Goal: Task Accomplishment & Management: Manage account settings

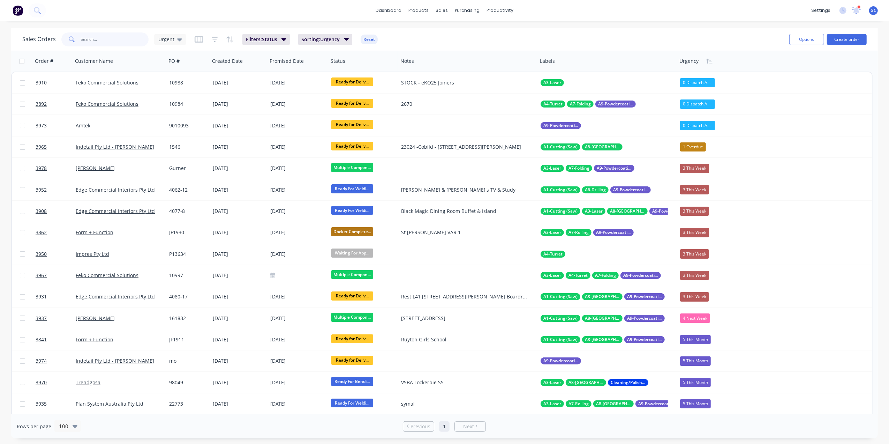
click at [107, 44] on input "text" at bounding box center [115, 39] width 68 height 14
drag, startPoint x: 168, startPoint y: 37, endPoint x: 170, endPoint y: 50, distance: 13.0
click at [168, 37] on span "Urgent" at bounding box center [166, 39] width 16 height 7
click at [170, 185] on button "Gino" at bounding box center [196, 182] width 80 height 8
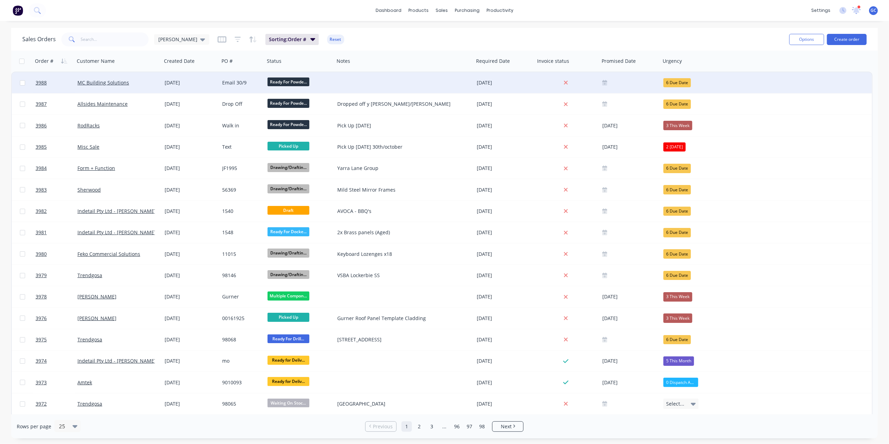
click at [147, 81] on div "MC Building Solutions" at bounding box center [115, 82] width 77 height 7
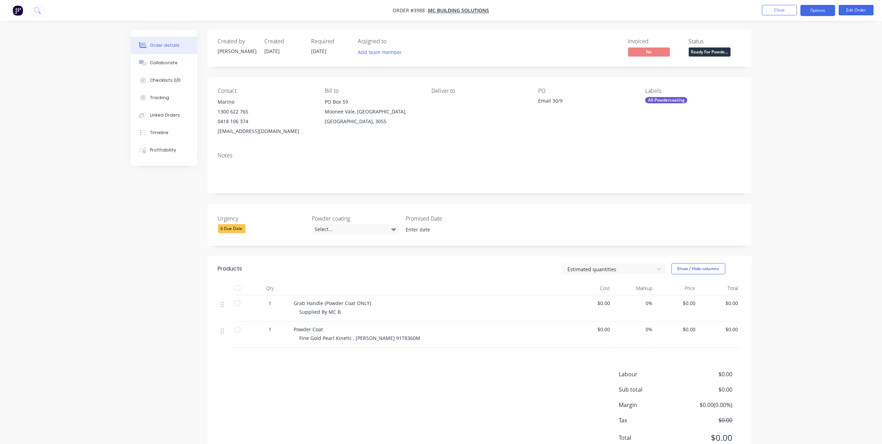
click at [821, 8] on button "Options" at bounding box center [817, 10] width 35 height 11
click at [779, 87] on div "Work Order" at bounding box center [797, 84] width 64 height 10
click at [785, 70] on div "Without pricing" at bounding box center [797, 70] width 64 height 10
click at [775, 10] on button "Close" at bounding box center [779, 10] width 35 height 10
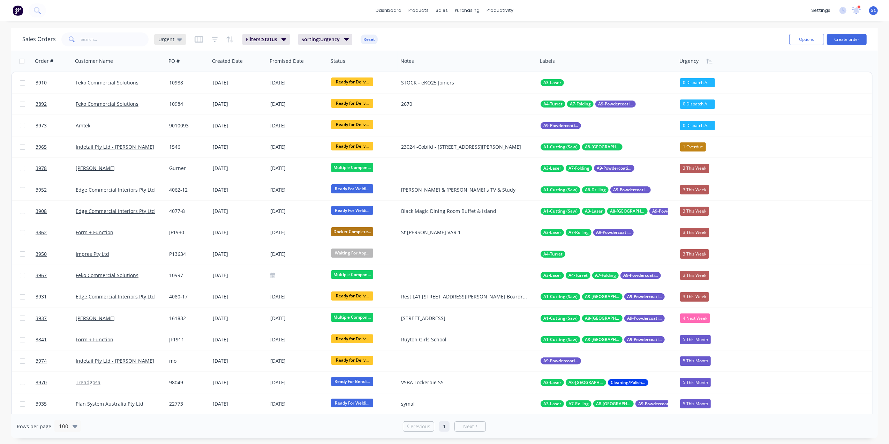
click at [163, 41] on span "Urgent" at bounding box center [166, 39] width 16 height 7
click at [166, 179] on button "Gino" at bounding box center [196, 182] width 80 height 8
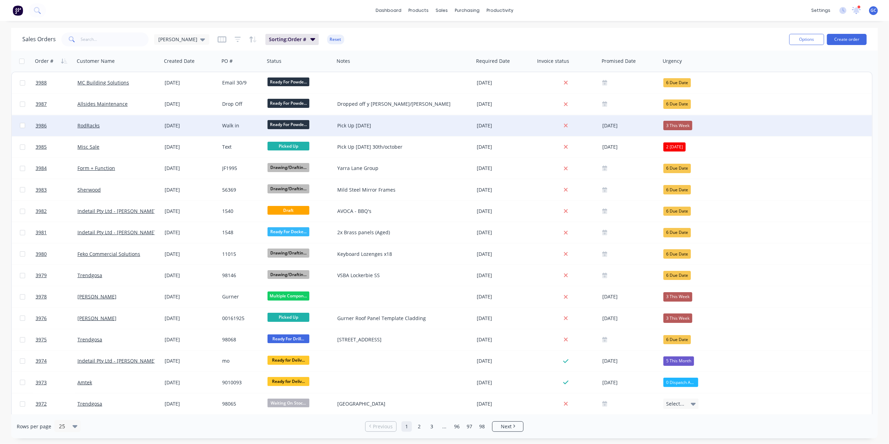
click at [210, 121] on div "01 Oct 2025" at bounding box center [191, 125] width 58 height 21
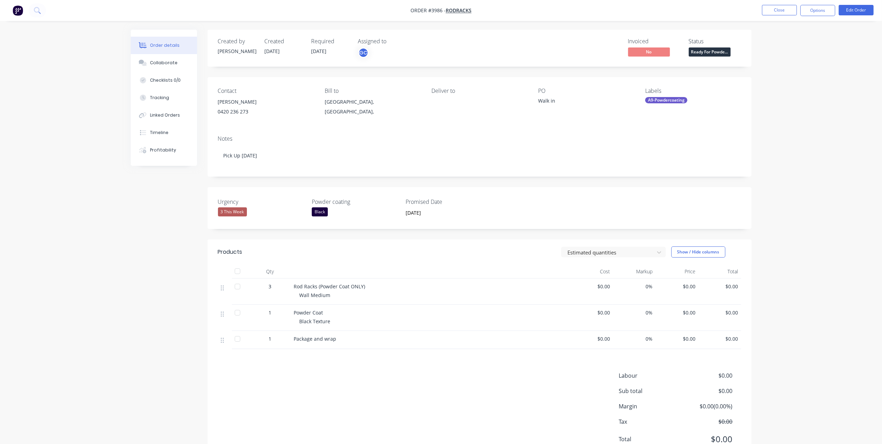
drag, startPoint x: 808, startPoint y: 7, endPoint x: 808, endPoint y: 16, distance: 8.7
click at [808, 7] on button "Options" at bounding box center [817, 10] width 35 height 11
click at [791, 84] on div "Work Order" at bounding box center [797, 84] width 64 height 10
click at [796, 69] on div "Without pricing" at bounding box center [797, 70] width 64 height 10
click at [786, 9] on button "Close" at bounding box center [779, 10] width 35 height 10
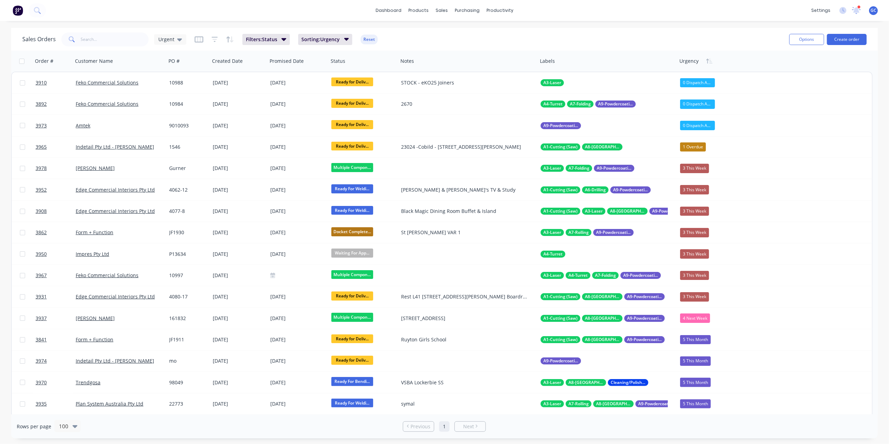
drag, startPoint x: 166, startPoint y: 39, endPoint x: 166, endPoint y: 50, distance: 10.5
click at [166, 39] on span "Urgent" at bounding box center [166, 39] width 16 height 7
click at [166, 182] on button "Gino" at bounding box center [196, 182] width 80 height 8
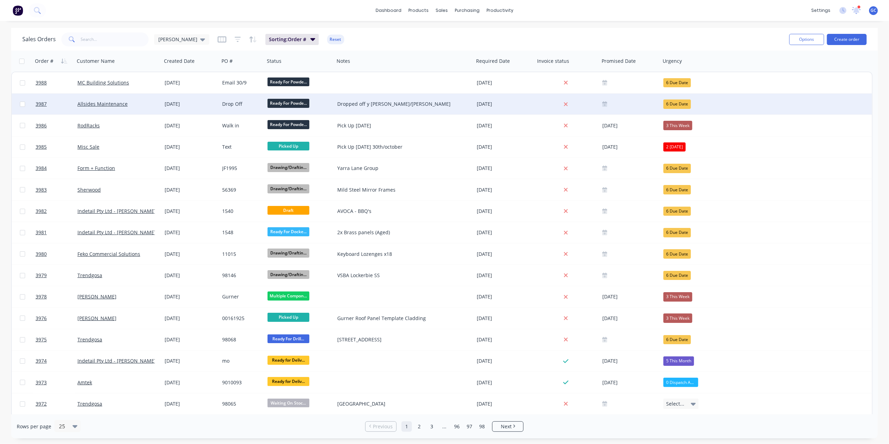
click at [202, 109] on div "01 Oct 2025" at bounding box center [191, 103] width 58 height 21
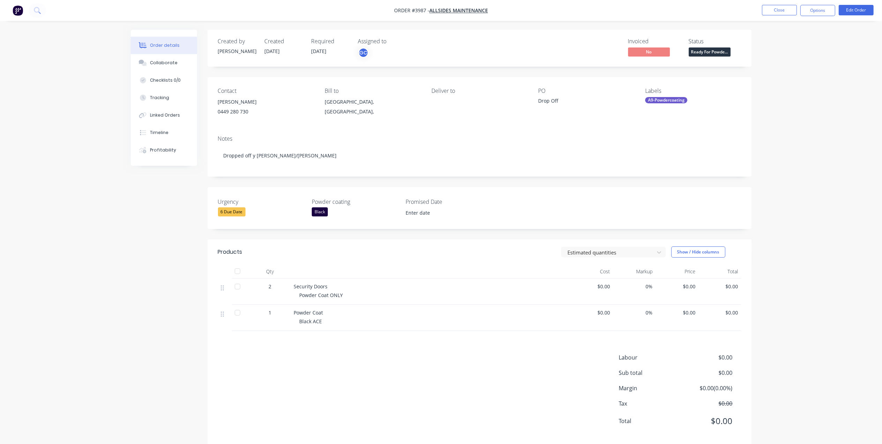
drag, startPoint x: 818, startPoint y: 6, endPoint x: 814, endPoint y: 17, distance: 11.6
click at [819, 8] on button "Options" at bounding box center [817, 10] width 35 height 11
click at [786, 81] on div "Work Order" at bounding box center [797, 84] width 64 height 10
click at [798, 69] on div "Without pricing" at bounding box center [797, 70] width 64 height 10
drag, startPoint x: 511, startPoint y: 51, endPoint x: 676, endPoint y: 35, distance: 166.1
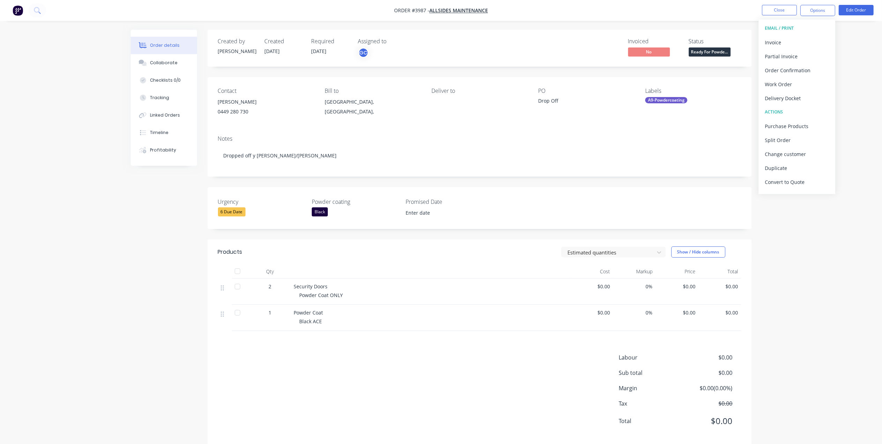
click at [515, 47] on div "Invoiced No Status Ready For Powde..." at bounding box center [584, 48] width 313 height 20
click at [768, 14] on button "Close" at bounding box center [779, 10] width 35 height 10
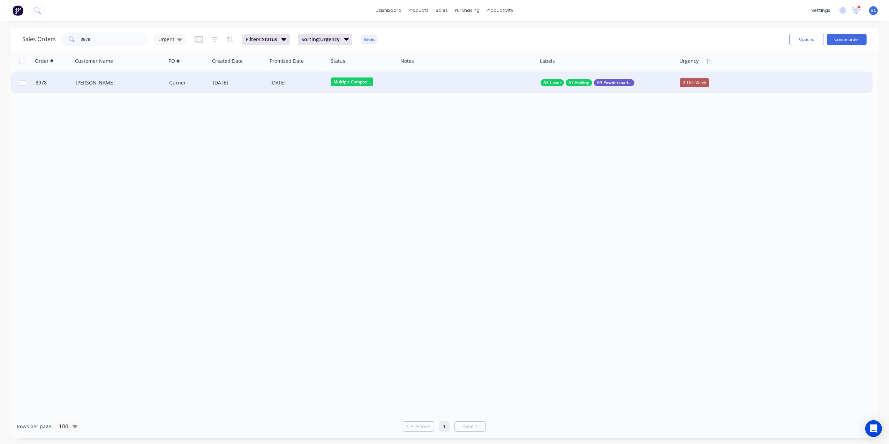
type input "3978"
click at [162, 84] on div "[PERSON_NAME]" at bounding box center [120, 82] width 88 height 7
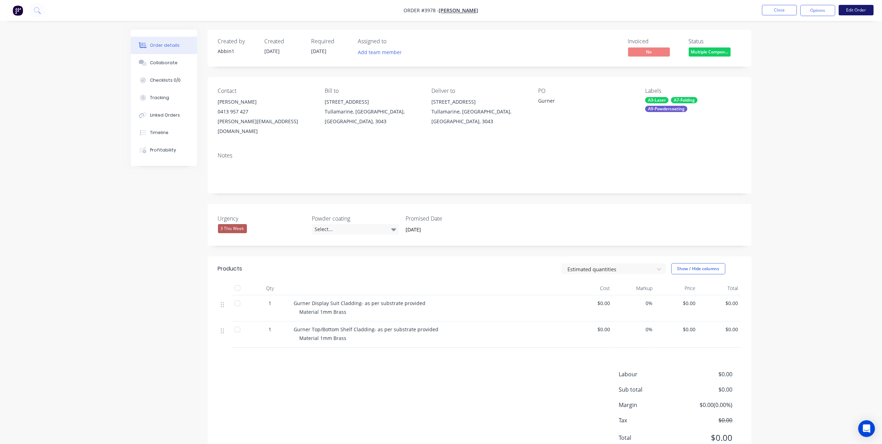
click at [858, 8] on button "Edit Order" at bounding box center [856, 10] width 35 height 10
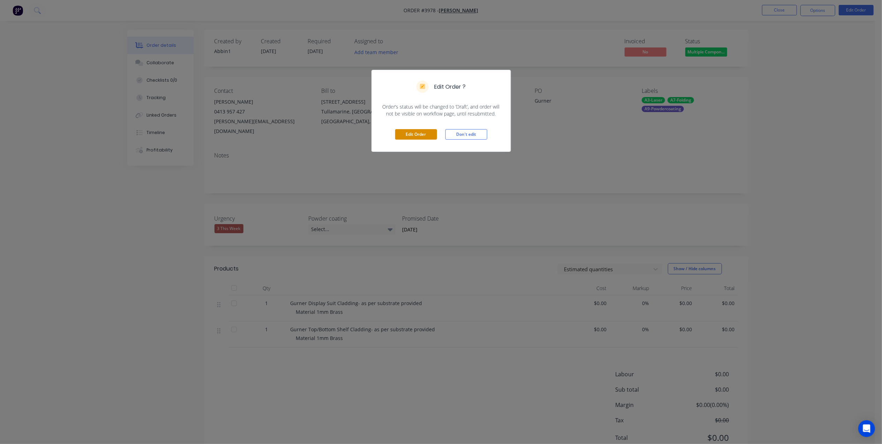
click at [411, 131] on button "Edit Order" at bounding box center [416, 134] width 42 height 10
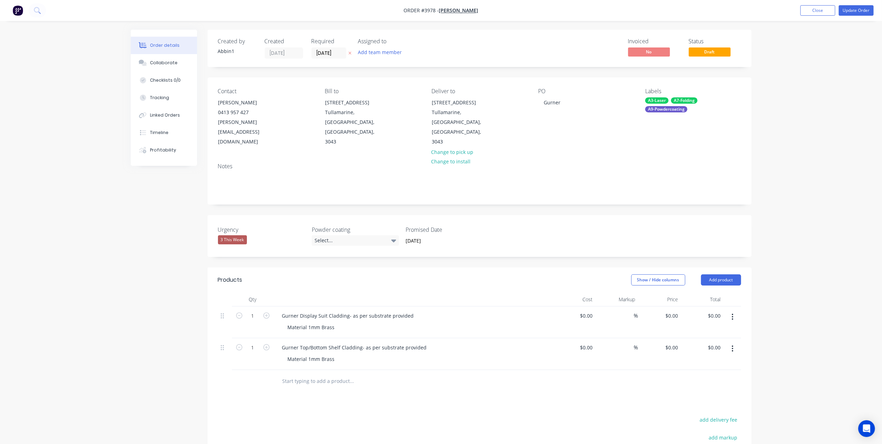
click at [734, 342] on button "button" at bounding box center [732, 348] width 16 height 13
click at [716, 376] on div "Duplicate" at bounding box center [708, 381] width 54 height 10
click at [849, 10] on button "Update Order" at bounding box center [856, 10] width 35 height 10
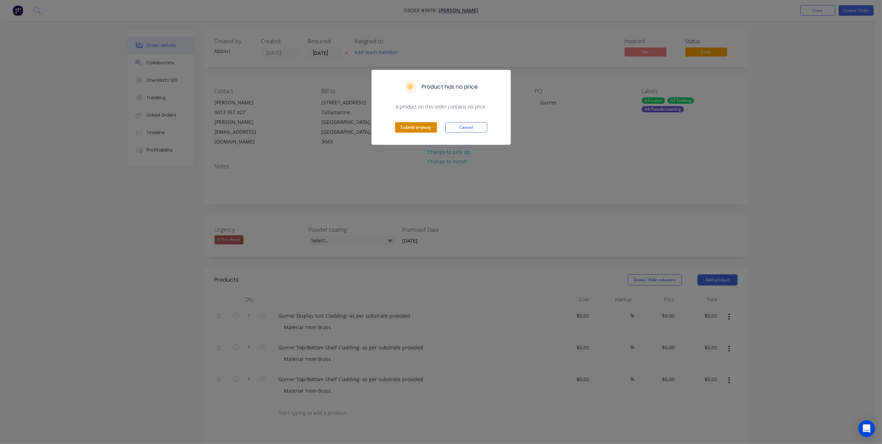
click at [420, 130] on button "Submit anyway" at bounding box center [416, 127] width 42 height 10
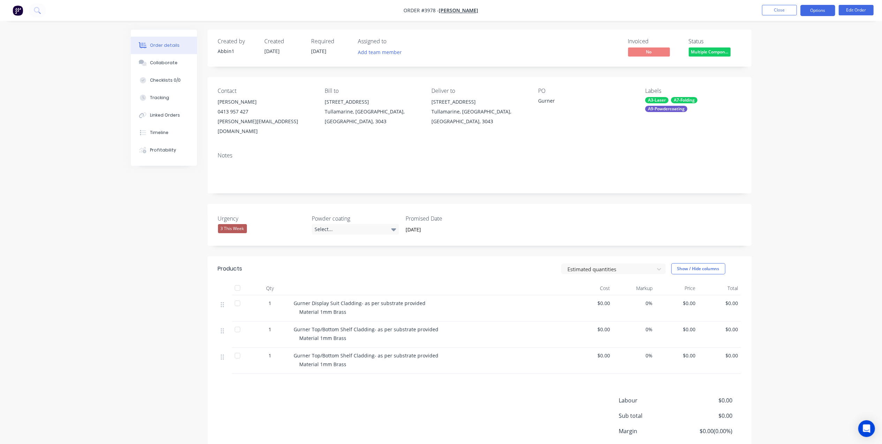
click at [820, 13] on button "Options" at bounding box center [817, 10] width 35 height 11
click at [784, 81] on div "Work Order" at bounding box center [797, 84] width 64 height 10
click at [790, 66] on div "Without pricing" at bounding box center [797, 70] width 64 height 10
click at [780, 10] on button "Close" at bounding box center [779, 10] width 35 height 10
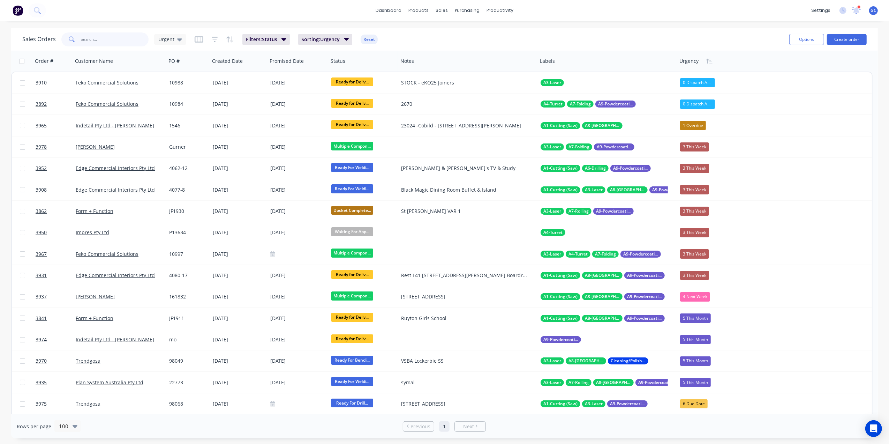
click at [101, 36] on input "text" at bounding box center [115, 39] width 68 height 14
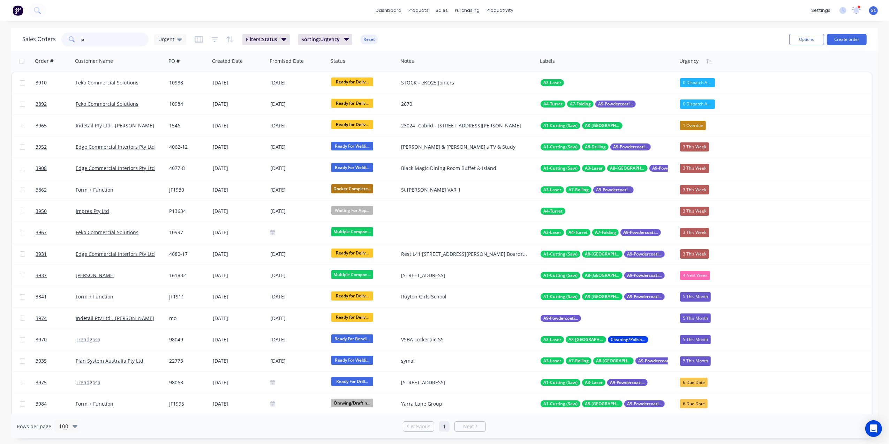
type input "j"
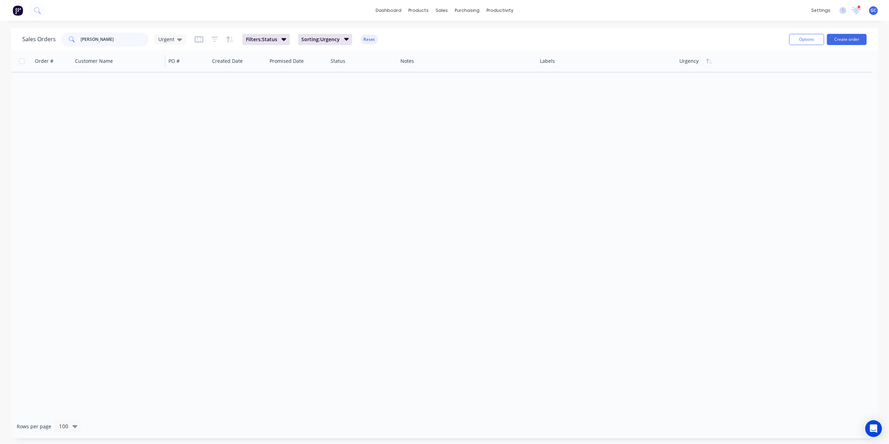
type input "romeo"
drag, startPoint x: 138, startPoint y: 52, endPoint x: 81, endPoint y: 49, distance: 57.6
click at [81, 51] on div "Customer Name" at bounding box center [118, 61] width 93 height 21
click at [856, 37] on button "Create order" at bounding box center [847, 39] width 40 height 11
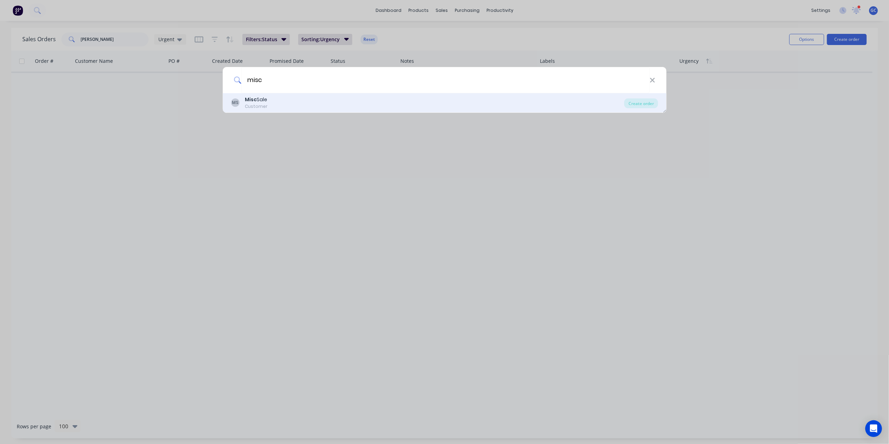
type input "misc"
click at [280, 106] on div "MS Misc Sale Customer" at bounding box center [427, 103] width 393 height 14
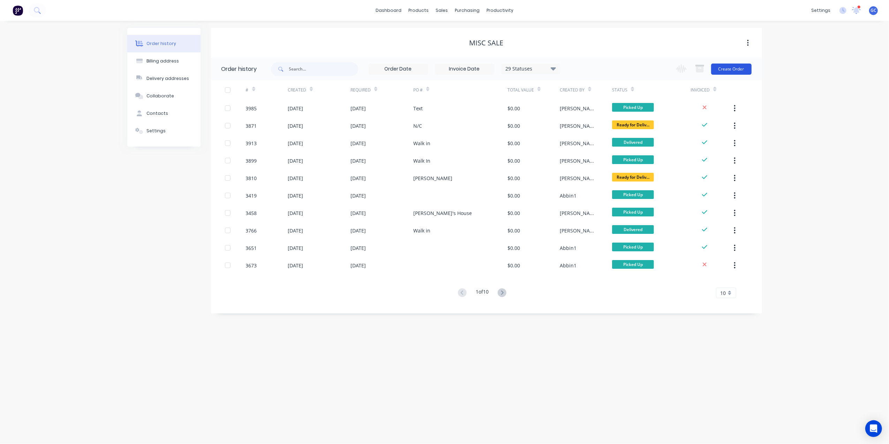
click at [727, 70] on button "Create Order" at bounding box center [731, 68] width 40 height 11
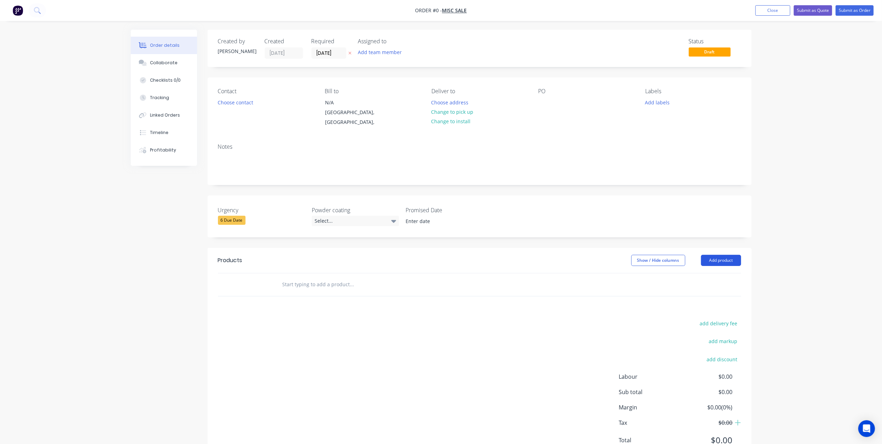
click at [716, 255] on button "Add product" at bounding box center [721, 260] width 40 height 11
click at [712, 289] on div "Basic product" at bounding box center [708, 292] width 54 height 10
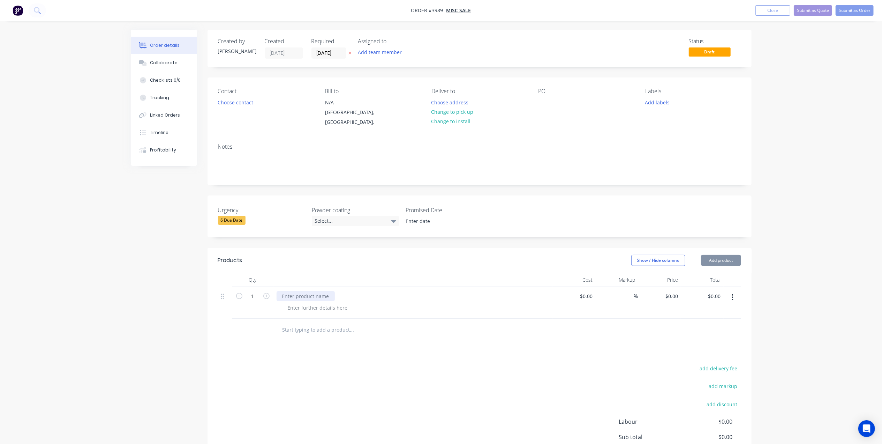
click at [293, 291] on div at bounding box center [306, 296] width 58 height 10
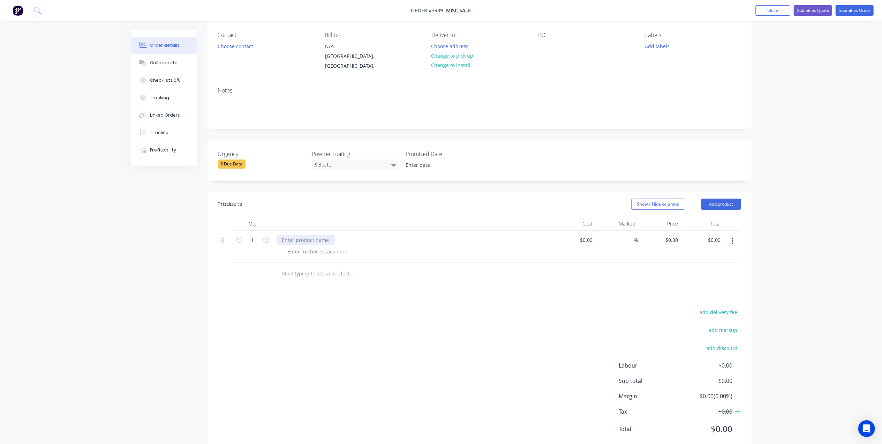
scroll to position [68, 0]
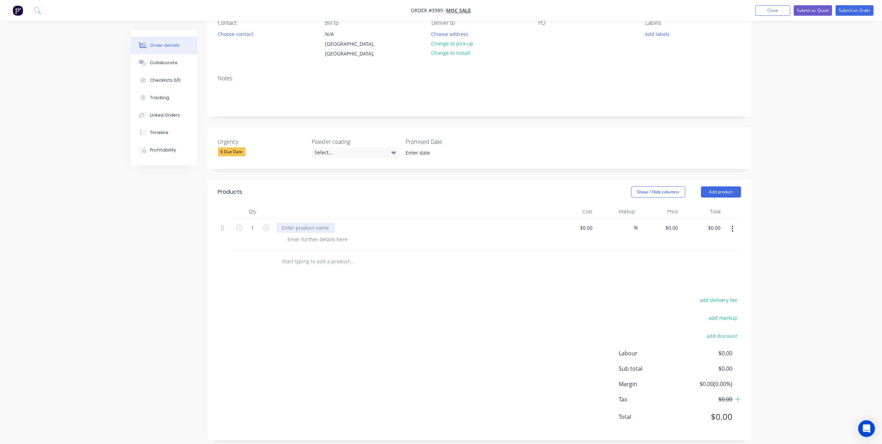
click at [301, 223] on div at bounding box center [306, 228] width 58 height 10
click at [317, 234] on div at bounding box center [317, 239] width 71 height 10
click at [298, 234] on div at bounding box center [317, 239] width 71 height 10
drag, startPoint x: 724, startPoint y: 185, endPoint x: 724, endPoint y: 190, distance: 5.2
click at [724, 189] on button "Add product" at bounding box center [721, 191] width 40 height 11
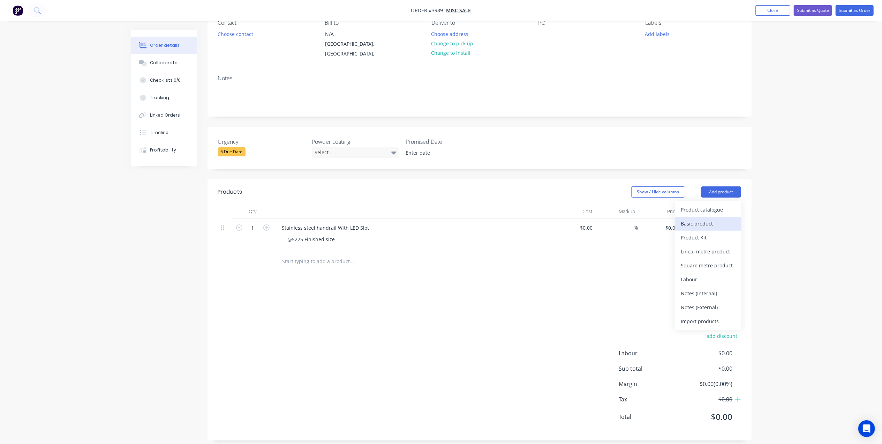
click at [709, 218] on div "Basic product" at bounding box center [708, 223] width 54 height 10
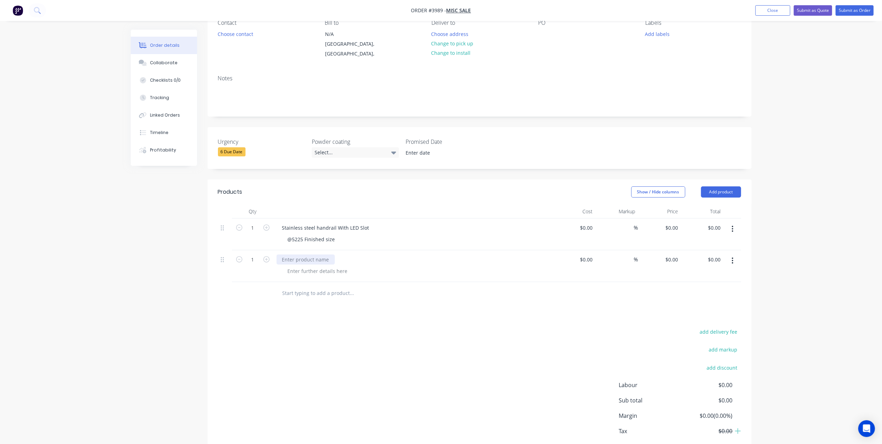
click at [313, 254] on div at bounding box center [306, 259] width 58 height 10
click at [313, 266] on div at bounding box center [317, 271] width 71 height 10
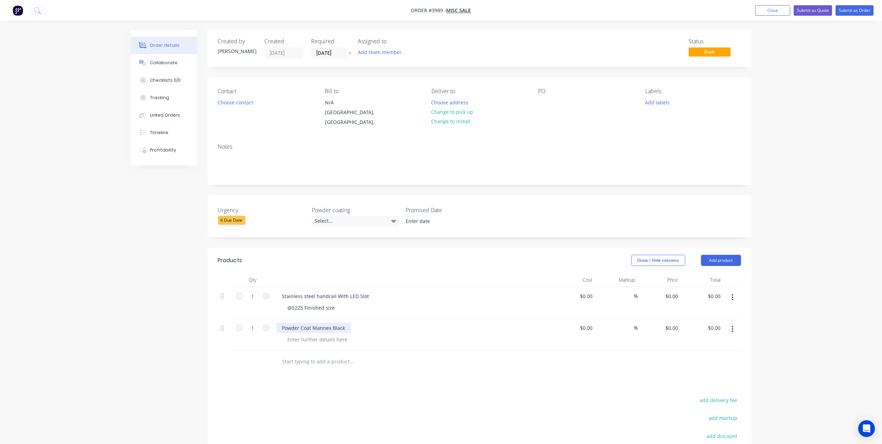
click at [349, 323] on div "Powder Coat Mannex Black" at bounding box center [314, 328] width 74 height 10
click at [386, 358] on input "text" at bounding box center [352, 361] width 140 height 14
drag, startPoint x: 312, startPoint y: 321, endPoint x: 421, endPoint y: 321, distance: 108.8
click at [421, 323] on div "Powder Coat Mannex Black (TBC)" at bounding box center [413, 328] width 273 height 10
copy div "Mannex Black (TBC)"
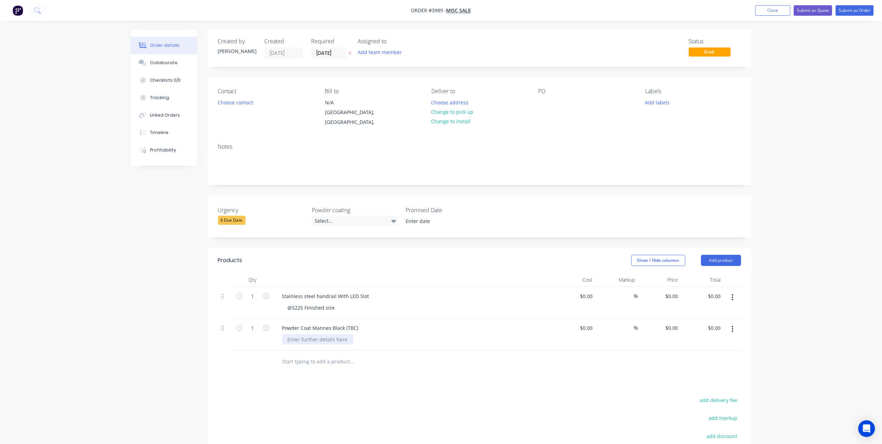
click at [314, 334] on div at bounding box center [317, 339] width 71 height 10
click at [334, 339] on div "Powder Coat Mannex Black (TBC)" at bounding box center [413, 334] width 279 height 32
click at [337, 334] on div at bounding box center [317, 339] width 71 height 10
paste div
drag, startPoint x: 362, startPoint y: 318, endPoint x: 318, endPoint y: 323, distance: 43.8
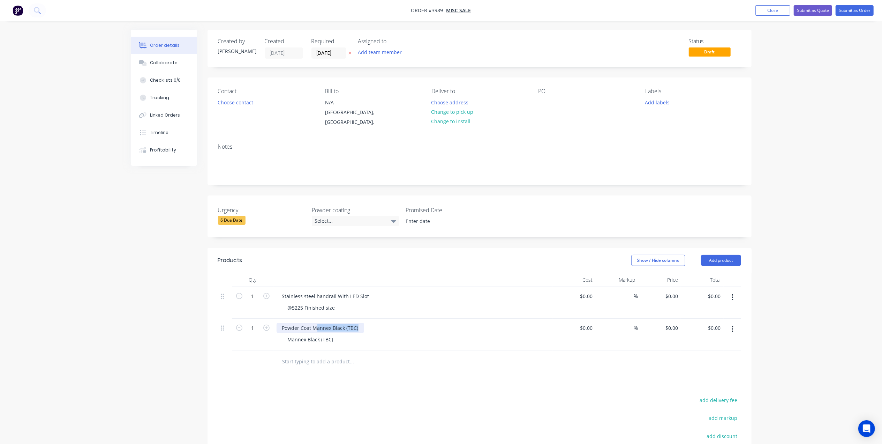
click at [318, 323] on div "Powder Coat Mannex Black (TBC)" at bounding box center [321, 328] width 88 height 10
click at [409, 338] on div "Powder Coat Mannex Black (TBC)" at bounding box center [413, 334] width 279 height 32
click at [243, 102] on button "Choose contact" at bounding box center [235, 101] width 43 height 9
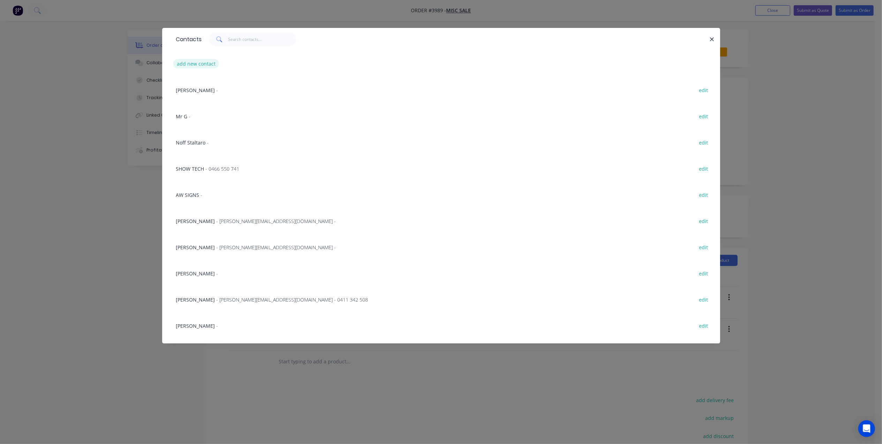
click at [205, 65] on button "add new contact" at bounding box center [196, 63] width 46 height 9
select select "AU"
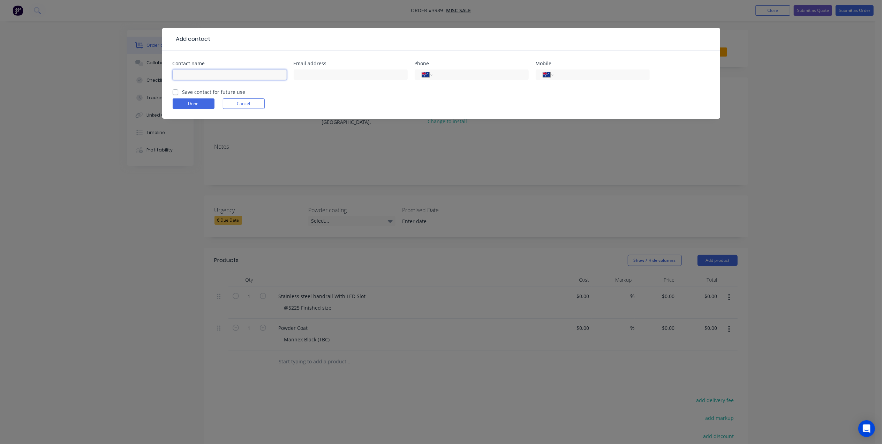
click at [224, 80] on input "text" at bounding box center [230, 74] width 114 height 10
type input "J"
type input "Joe Romeo"
click at [260, 59] on div "Contact name Joe Romeo Email address Phone International Afghanistan Åland Isla…" at bounding box center [441, 85] width 558 height 68
click at [180, 91] on div "Save contact for future use" at bounding box center [209, 91] width 73 height 7
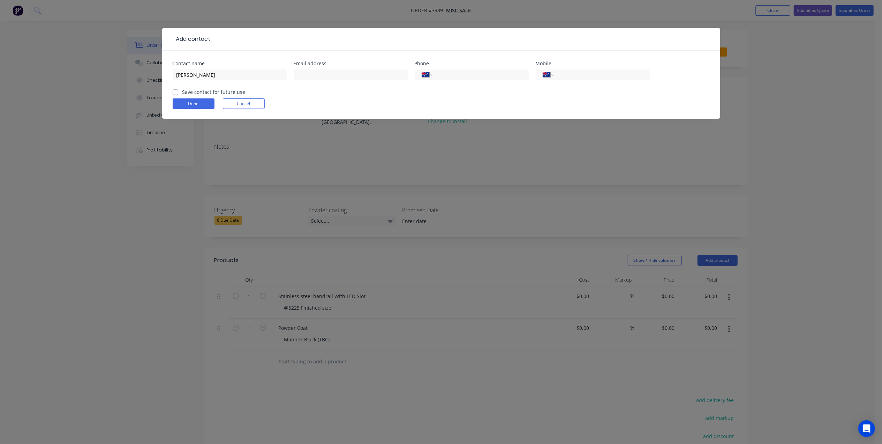
click at [186, 97] on form "Contact name Joe Romeo Email address Phone International Afghanistan Åland Isla…" at bounding box center [441, 90] width 537 height 58
click at [182, 91] on label "Save contact for future use" at bounding box center [213, 91] width 63 height 7
click at [177, 91] on input "Save contact for future use" at bounding box center [176, 91] width 6 height 7
checkbox input "true"
click at [185, 102] on button "Done" at bounding box center [194, 103] width 42 height 10
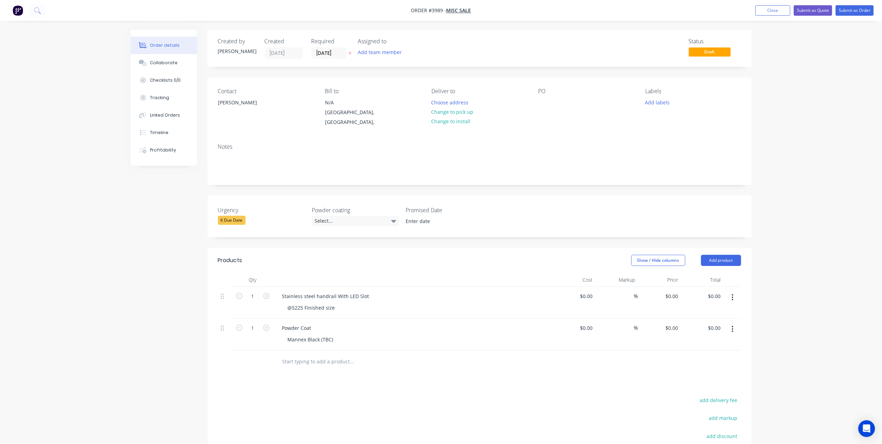
click at [535, 104] on div "Contact Joe Romeo Bill to N/A Victoria, Australia, Deliver to Choose address Ch…" at bounding box center [480, 107] width 544 height 60
click at [544, 102] on div at bounding box center [544, 102] width 11 height 10
click at [657, 94] on div "Labels" at bounding box center [693, 91] width 96 height 7
click at [661, 110] on div "Labels Add labels" at bounding box center [693, 107] width 96 height 39
click at [665, 105] on button "Add labels" at bounding box center [657, 101] width 32 height 9
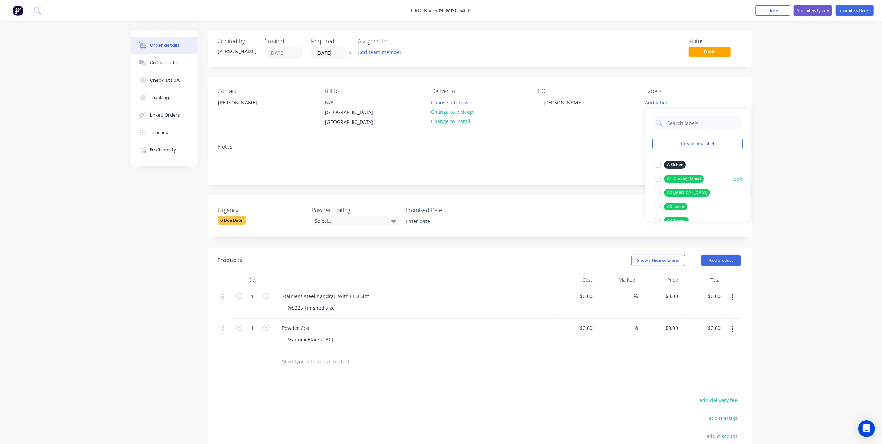
click at [687, 175] on div "A1-Cutting (Saw)" at bounding box center [684, 179] width 40 height 8
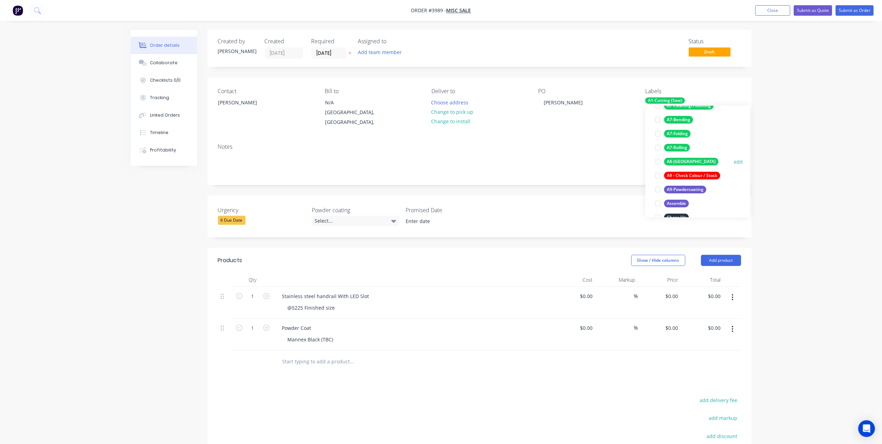
click at [683, 159] on div "A8-[GEOGRAPHIC_DATA]" at bounding box center [691, 162] width 54 height 8
click at [690, 171] on button "A9-Powdercoating" at bounding box center [681, 176] width 57 height 10
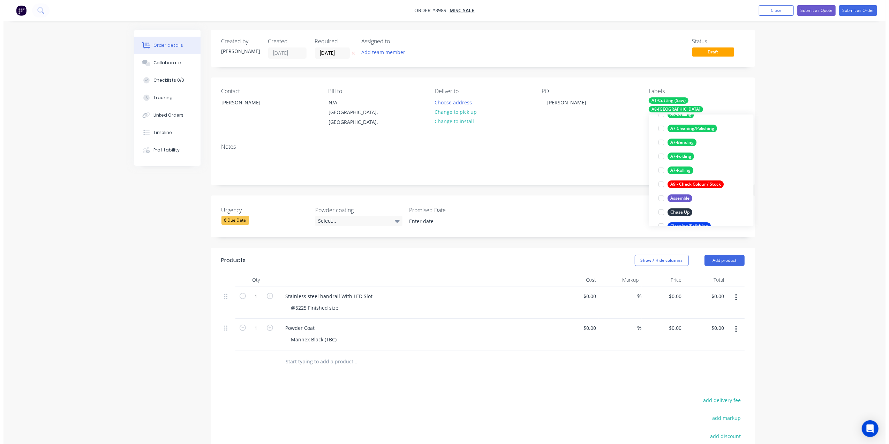
scroll to position [14, 0]
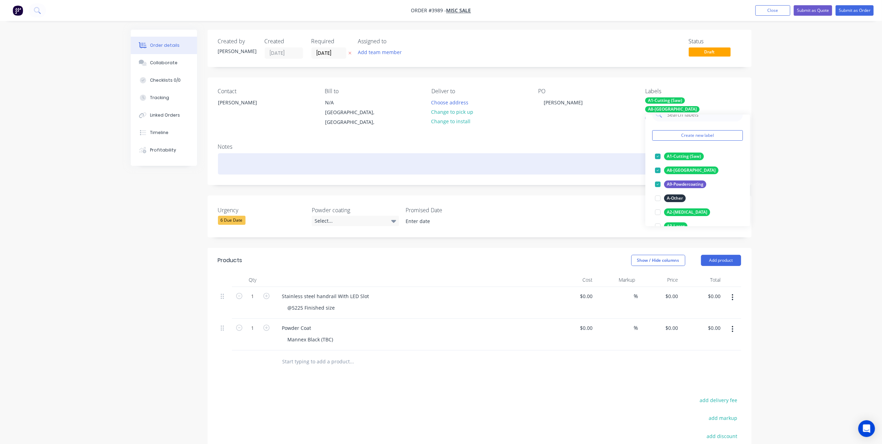
click at [577, 153] on div at bounding box center [479, 163] width 523 height 21
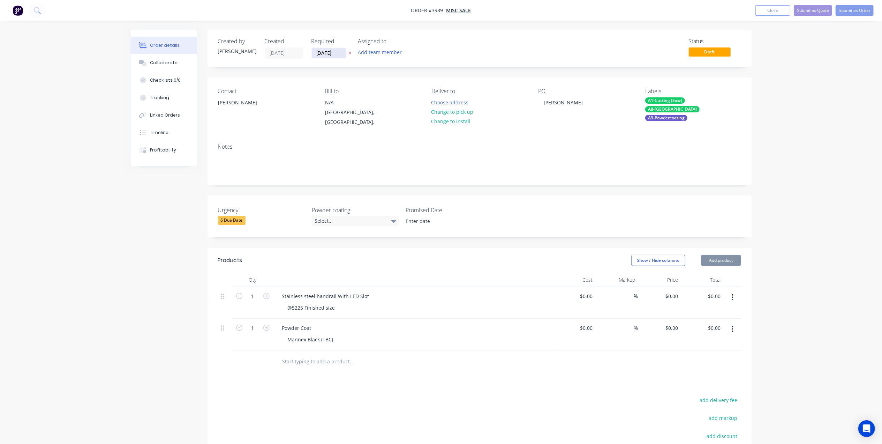
click at [324, 52] on input "[DATE]" at bounding box center [329, 53] width 34 height 10
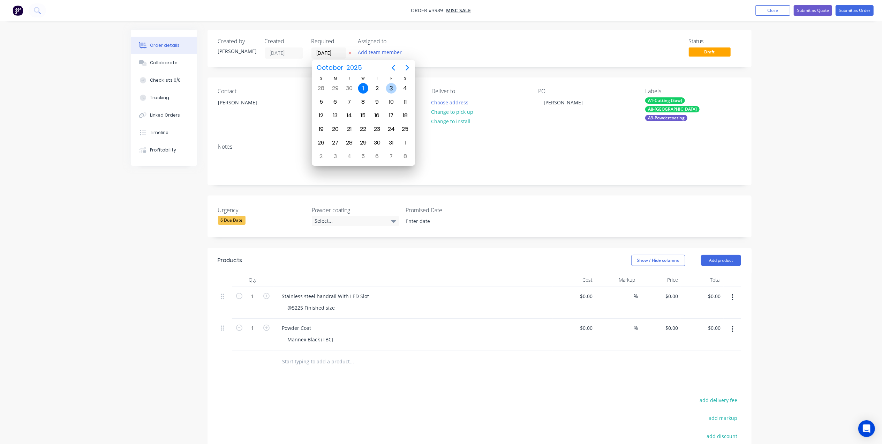
click at [385, 88] on div "3" at bounding box center [391, 88] width 14 height 13
type input "03/10/25"
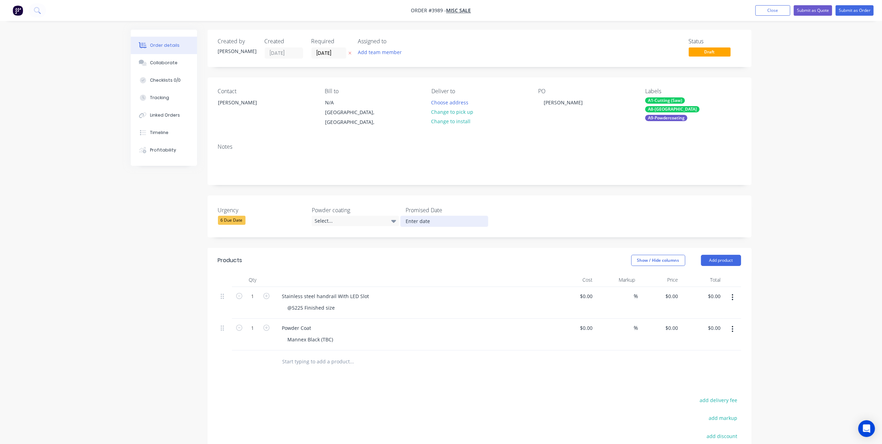
click at [411, 216] on input at bounding box center [444, 221] width 87 height 10
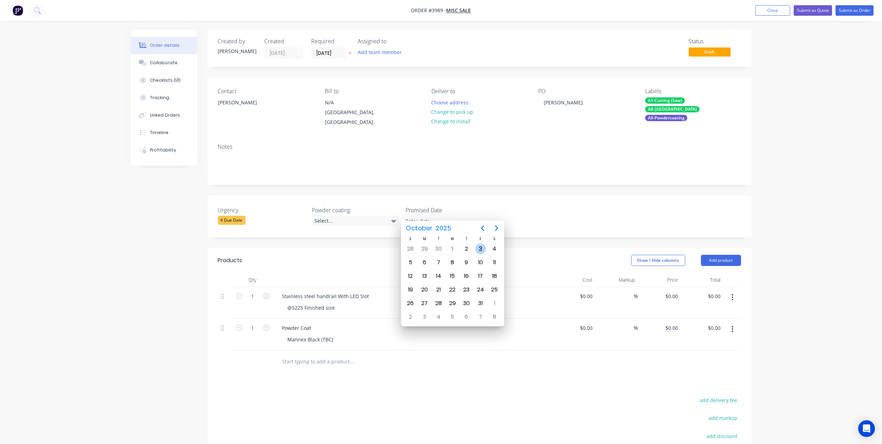
click at [479, 250] on div "3" at bounding box center [480, 248] width 10 height 10
type input "[DATE]"
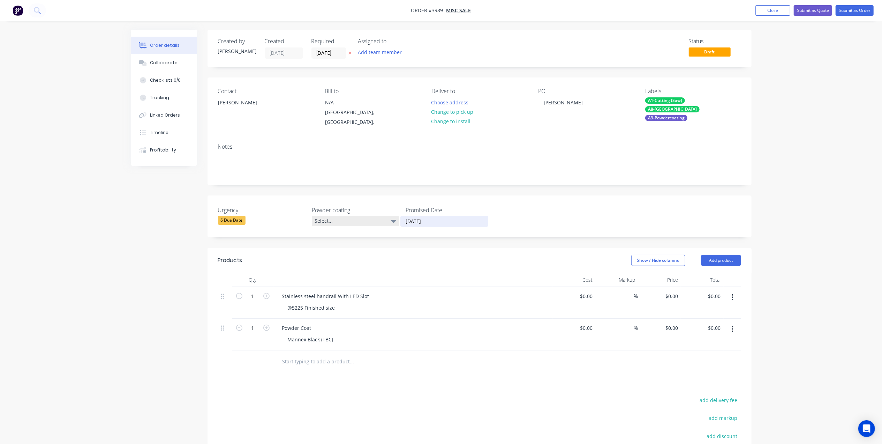
click at [354, 216] on div "Select..." at bounding box center [355, 221] width 87 height 10
click at [286, 216] on div "6 Due Date" at bounding box center [261, 220] width 87 height 9
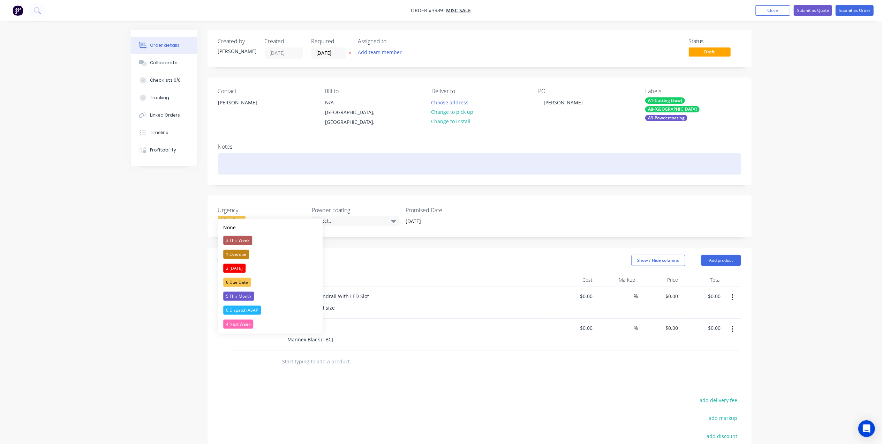
drag, startPoint x: 383, startPoint y: 172, endPoint x: 420, endPoint y: 152, distance: 42.1
click at [385, 170] on div "Notes" at bounding box center [480, 161] width 544 height 47
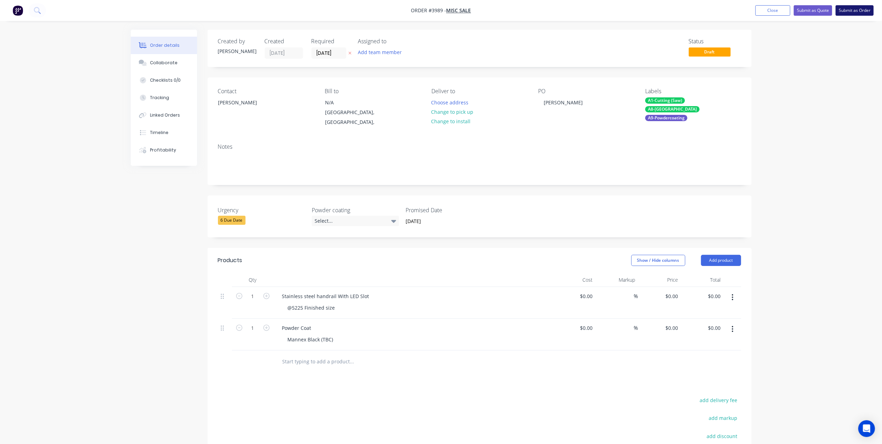
click at [858, 7] on button "Submit as Order" at bounding box center [855, 10] width 38 height 10
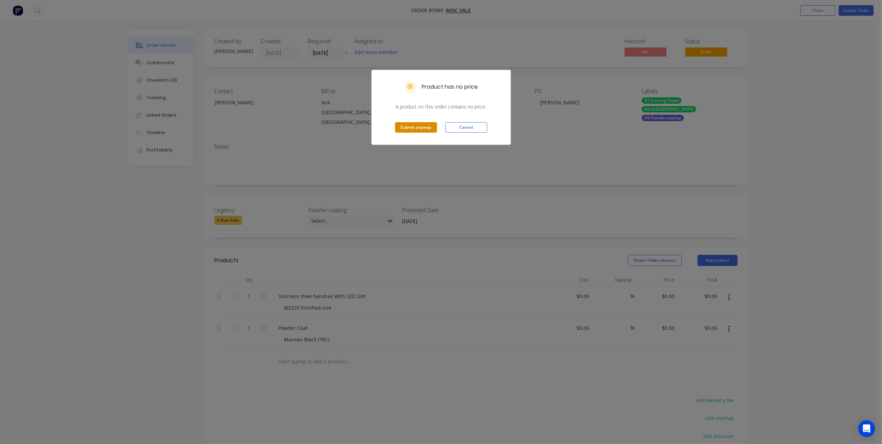
click at [410, 124] on button "Submit anyway" at bounding box center [416, 127] width 42 height 10
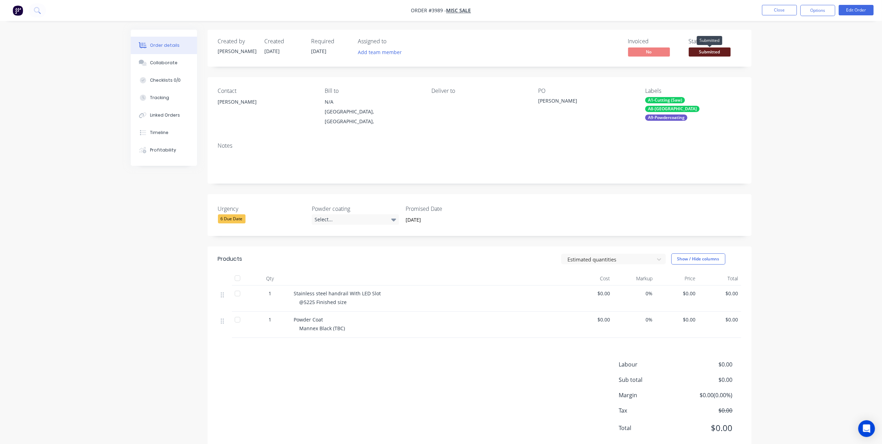
click at [697, 56] on span "Submitted" at bounding box center [710, 51] width 42 height 9
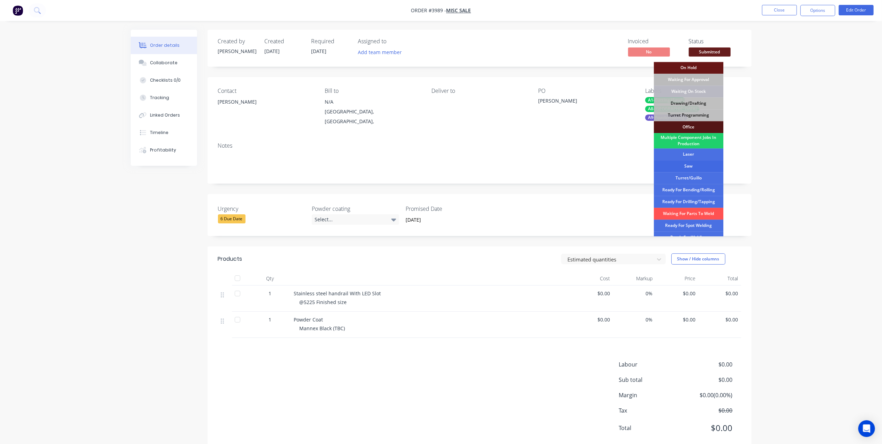
click at [696, 161] on div "Saw" at bounding box center [689, 166] width 70 height 12
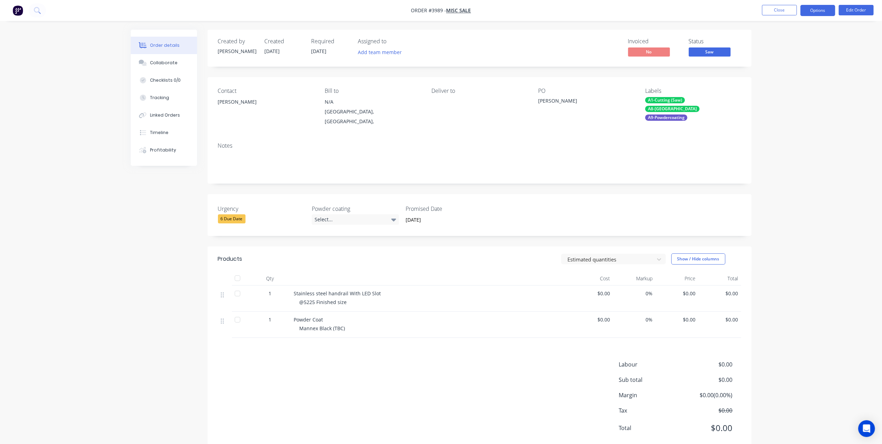
click at [821, 8] on button "Options" at bounding box center [817, 10] width 35 height 11
click at [785, 86] on div "Work Order" at bounding box center [797, 84] width 64 height 10
click at [795, 70] on div "Without pricing" at bounding box center [797, 70] width 64 height 10
click at [558, 39] on div "Invoiced No Status Saw" at bounding box center [584, 48] width 313 height 20
click at [766, 13] on button "Close" at bounding box center [779, 10] width 35 height 10
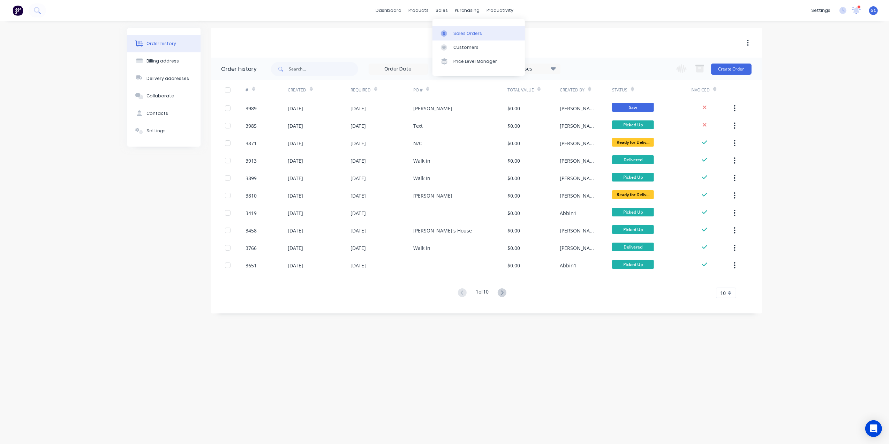
click at [456, 26] on link "Sales Orders" at bounding box center [478, 33] width 92 height 14
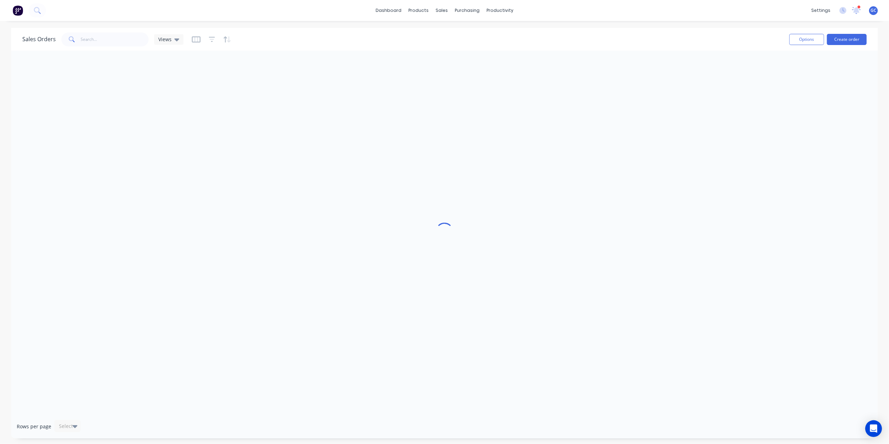
click at [456, 27] on div "dashboard products sales purchasing productivity dashboard products Product Cat…" at bounding box center [444, 222] width 889 height 444
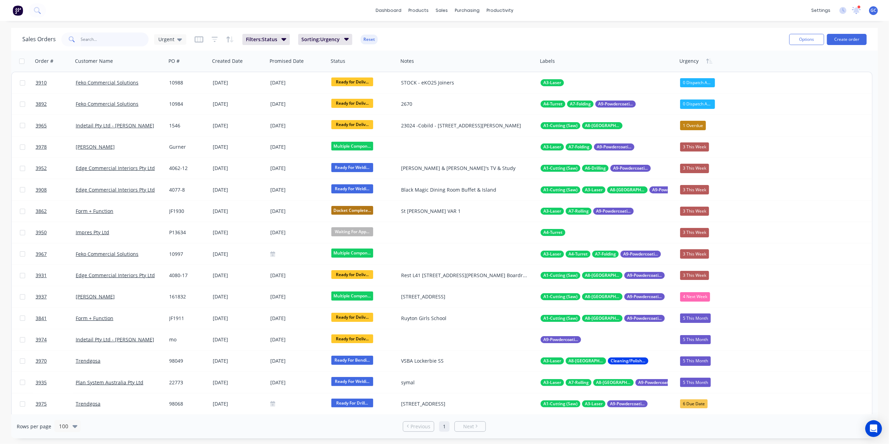
click at [131, 36] on input "text" at bounding box center [115, 39] width 68 height 14
click at [157, 43] on div "Urgent" at bounding box center [170, 39] width 32 height 10
click at [162, 187] on div "Gino edit" at bounding box center [202, 182] width 93 height 14
click at [122, 36] on input "text" at bounding box center [115, 39] width 68 height 14
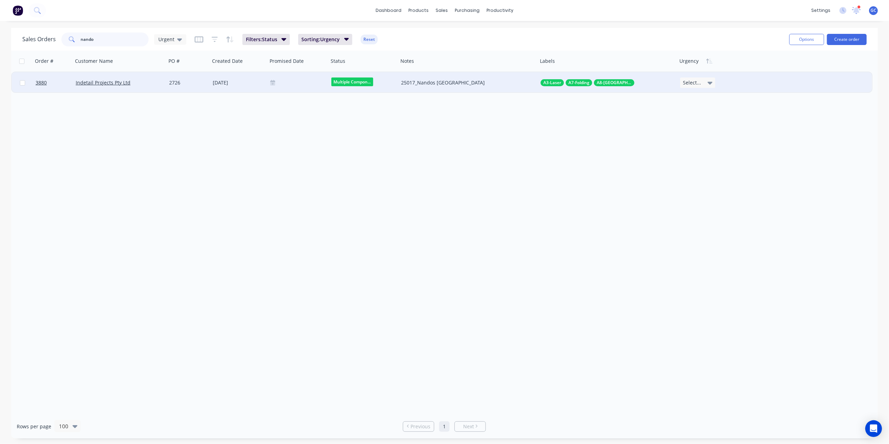
type input "nando"
click at [147, 86] on div "Indetail Projects Pty Ltd" at bounding box center [119, 82] width 93 height 21
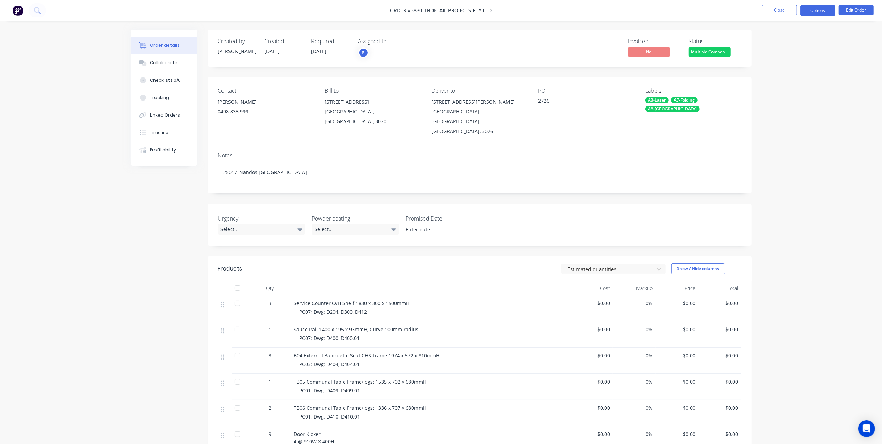
click at [820, 8] on button "Options" at bounding box center [817, 10] width 35 height 11
click at [785, 80] on div "Work Order" at bounding box center [797, 84] width 64 height 10
click at [785, 70] on div "Without pricing" at bounding box center [797, 70] width 64 height 10
drag, startPoint x: 536, startPoint y: 15, endPoint x: 551, endPoint y: 25, distance: 18.7
click at [536, 15] on nav "Order #3880 - Indetail Projects Pty Ltd Close Options EMAIL / PRINT Invoice Par…" at bounding box center [441, 10] width 882 height 21
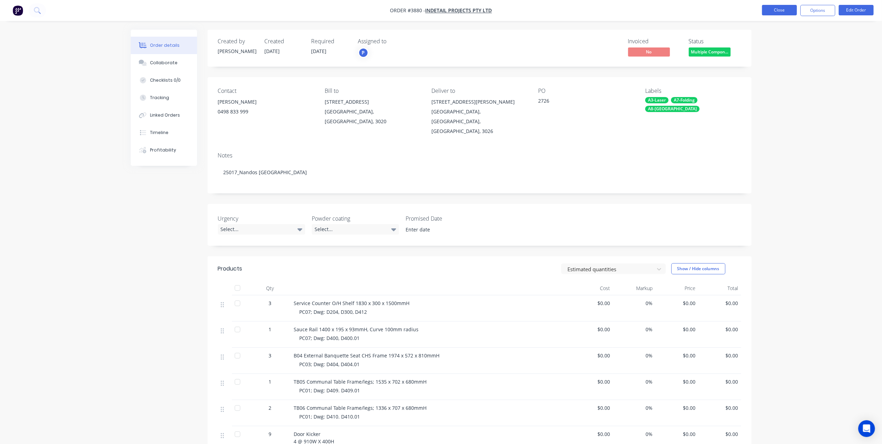
click at [774, 6] on button "Close" at bounding box center [779, 10] width 35 height 10
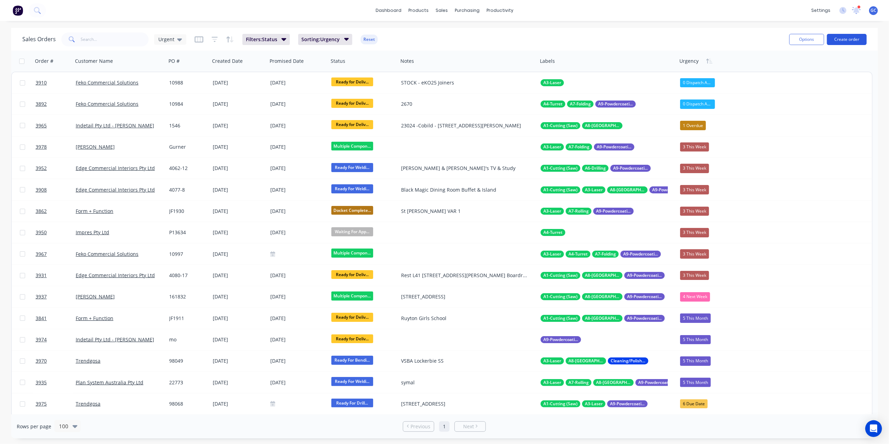
drag, startPoint x: 853, startPoint y: 31, endPoint x: 851, endPoint y: 39, distance: 8.2
click at [854, 31] on div "Options Create order" at bounding box center [827, 39] width 80 height 17
click at [851, 40] on button "Create order" at bounding box center [847, 39] width 40 height 11
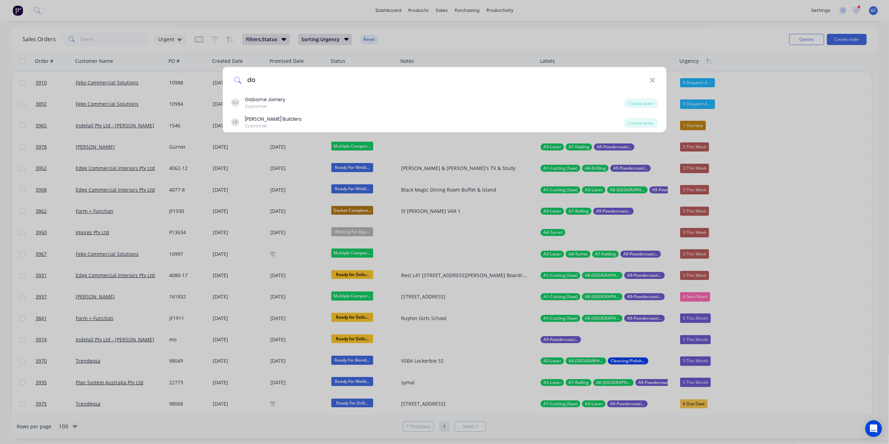
type input "d"
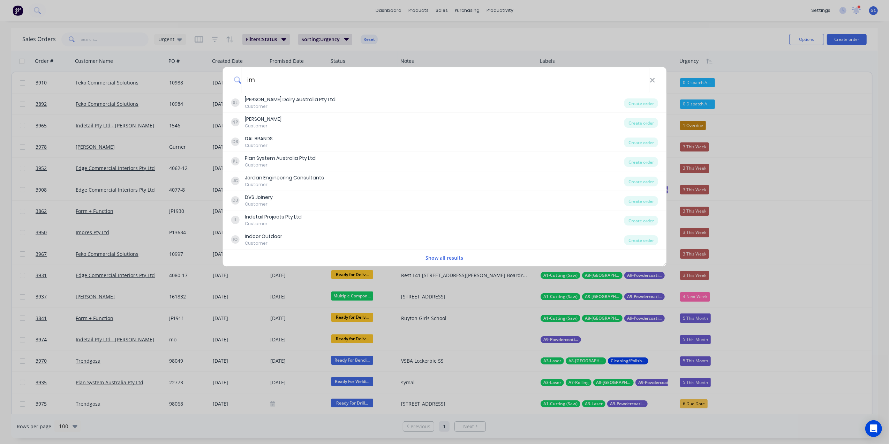
type input "i"
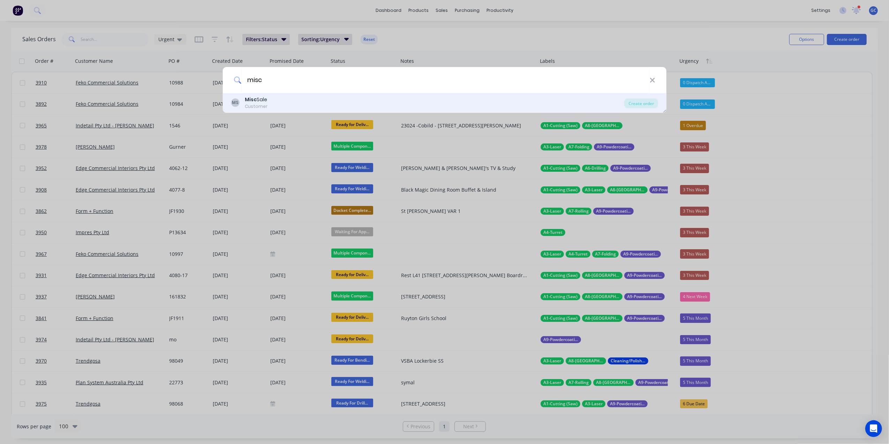
type input "misc"
click at [268, 104] on div "MS Misc Sale Customer" at bounding box center [427, 103] width 393 height 14
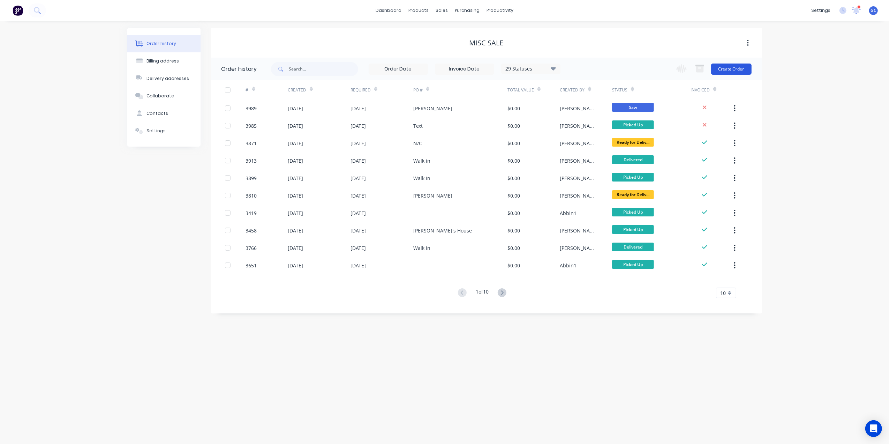
click at [728, 67] on button "Create Order" at bounding box center [731, 68] width 40 height 11
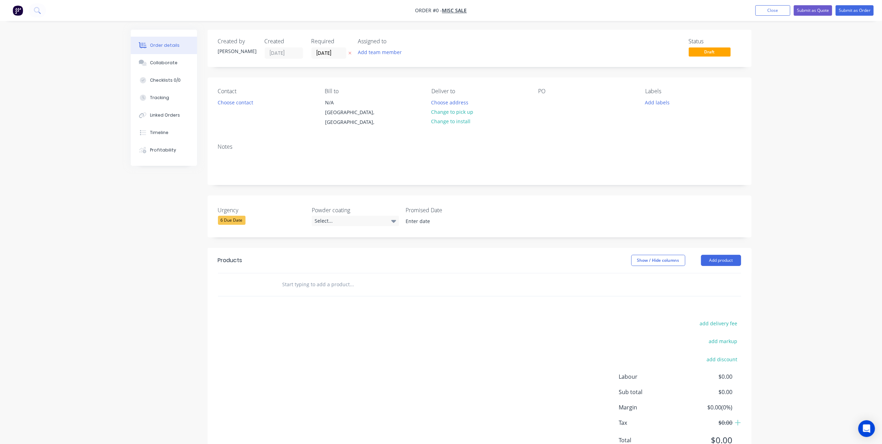
click at [715, 262] on header "Products Show / Hide columns Add product" at bounding box center [480, 260] width 544 height 25
click at [719, 255] on button "Add product" at bounding box center [721, 260] width 40 height 11
click at [707, 287] on div "Basic product" at bounding box center [708, 292] width 54 height 10
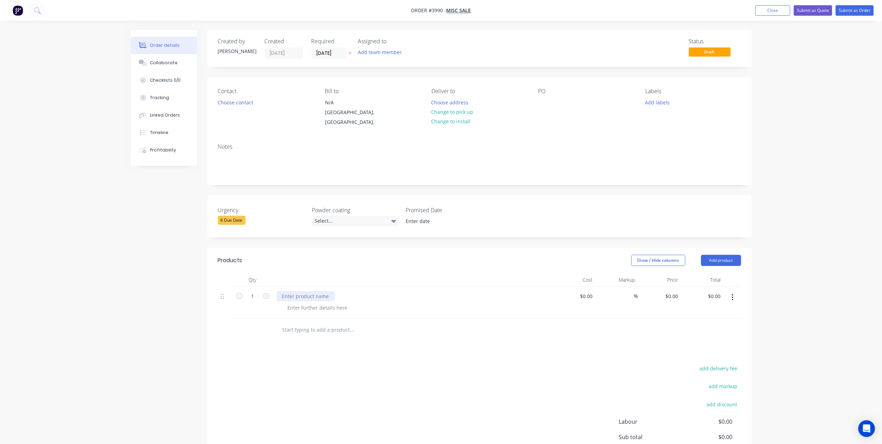
click at [288, 291] on div at bounding box center [306, 296] width 58 height 10
click at [242, 104] on button "Choose contact" at bounding box center [235, 101] width 43 height 9
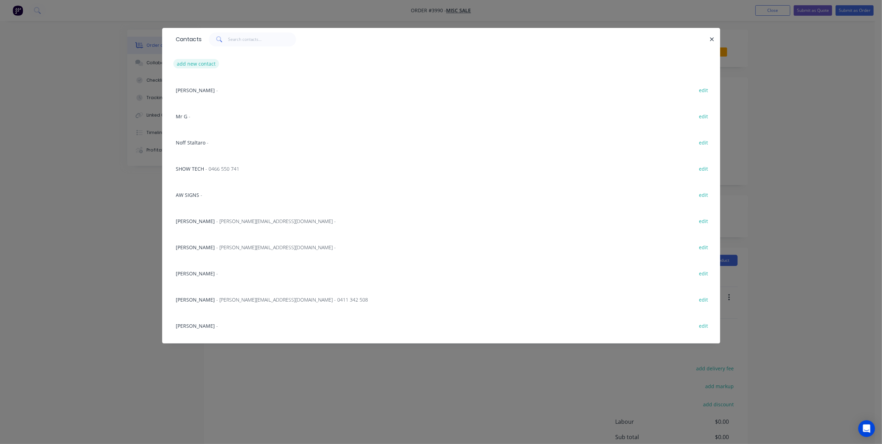
click at [208, 61] on button "add new contact" at bounding box center [196, 63] width 46 height 9
select select "AU"
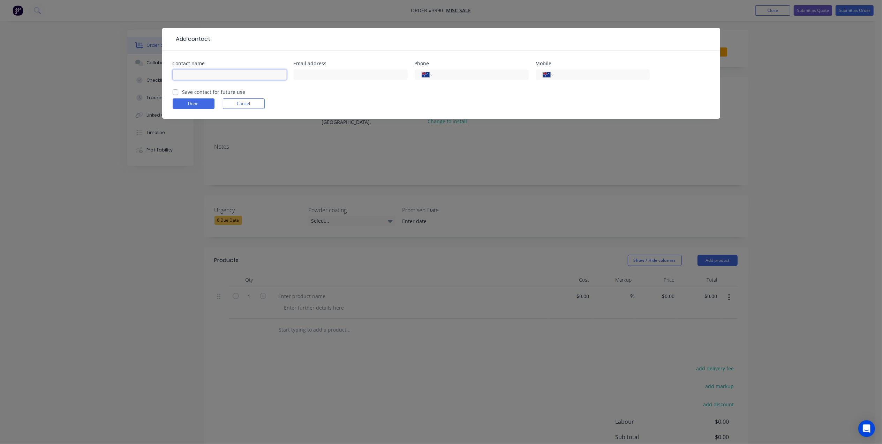
click at [220, 73] on input "text" at bounding box center [230, 74] width 114 height 10
type input "[PERSON_NAME]"
click at [205, 107] on button "Done" at bounding box center [194, 103] width 42 height 10
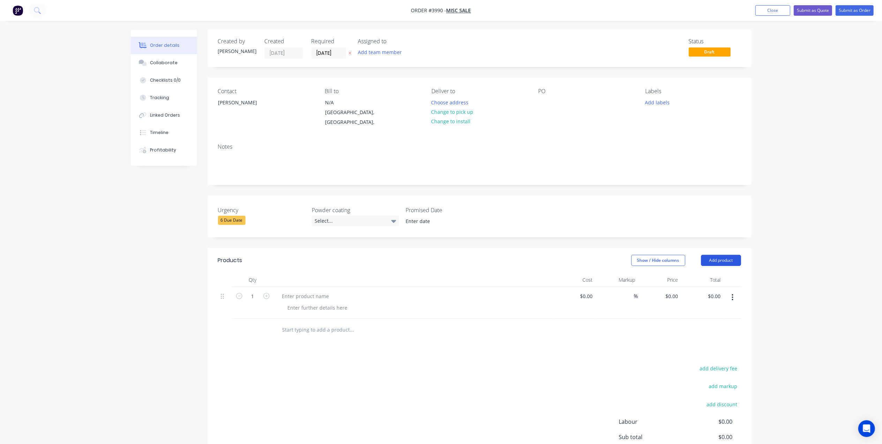
click at [711, 255] on button "Add product" at bounding box center [721, 260] width 40 height 11
click at [701, 287] on div "Basic product" at bounding box center [708, 292] width 54 height 10
click at [295, 291] on div at bounding box center [306, 296] width 58 height 10
click at [337, 256] on div "Show / Hide columns Add product" at bounding box center [535, 260] width 412 height 11
click at [319, 303] on div at bounding box center [317, 307] width 71 height 10
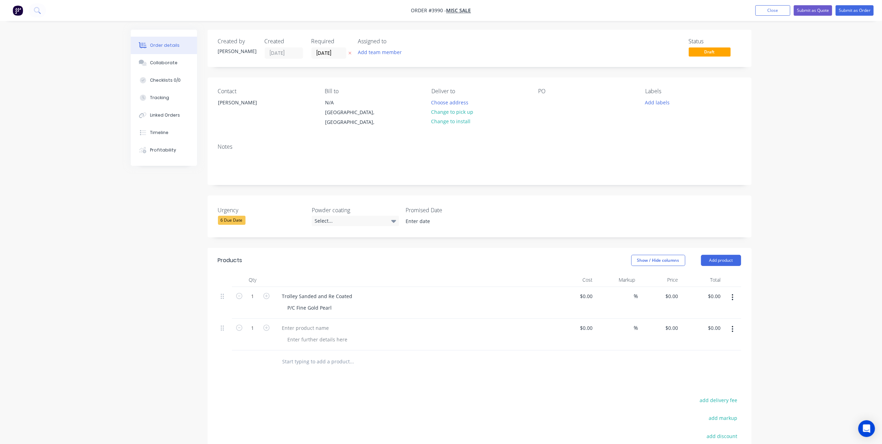
click at [448, 337] on div at bounding box center [416, 339] width 268 height 10
click at [315, 291] on div "Trolley Sanded and Re Coated" at bounding box center [318, 296] width 82 height 10
click at [345, 291] on div "Trolley Sanded, Re Coated" at bounding box center [313, 296] width 72 height 10
click at [292, 323] on div at bounding box center [306, 328] width 58 height 10
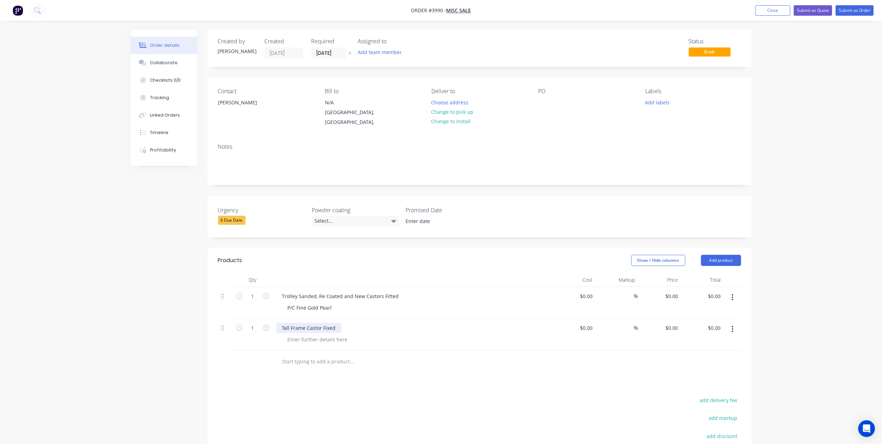
click at [324, 323] on div "Tall Frame Castor Fixed" at bounding box center [309, 328] width 65 height 10
click at [333, 334] on div at bounding box center [317, 339] width 71 height 10
click at [337, 334] on div at bounding box center [317, 339] width 71 height 10
click at [334, 334] on div at bounding box center [317, 339] width 71 height 10
click at [545, 101] on div at bounding box center [544, 102] width 11 height 10
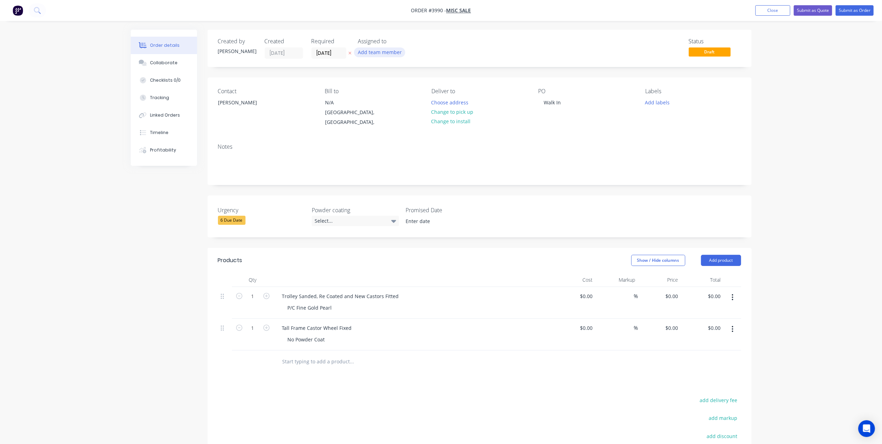
click at [386, 56] on button "Add team member" at bounding box center [379, 51] width 51 height 9
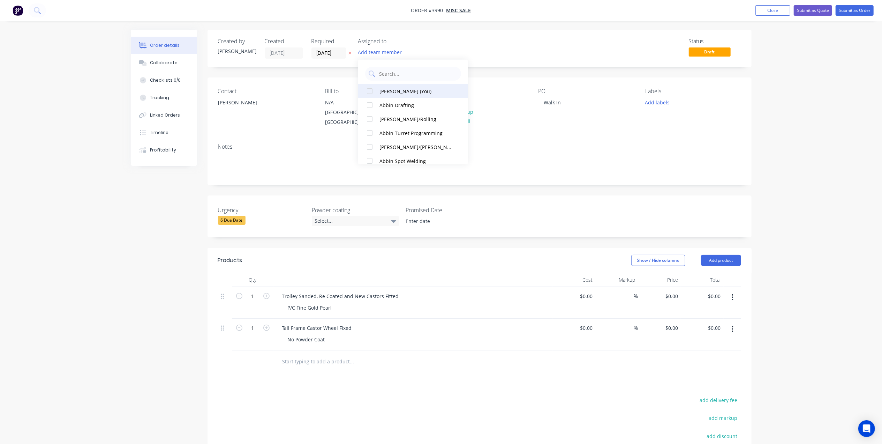
drag, startPoint x: 388, startPoint y: 93, endPoint x: 311, endPoint y: 56, distance: 85.8
click at [388, 93] on div "[PERSON_NAME] (You)" at bounding box center [416, 90] width 74 height 7
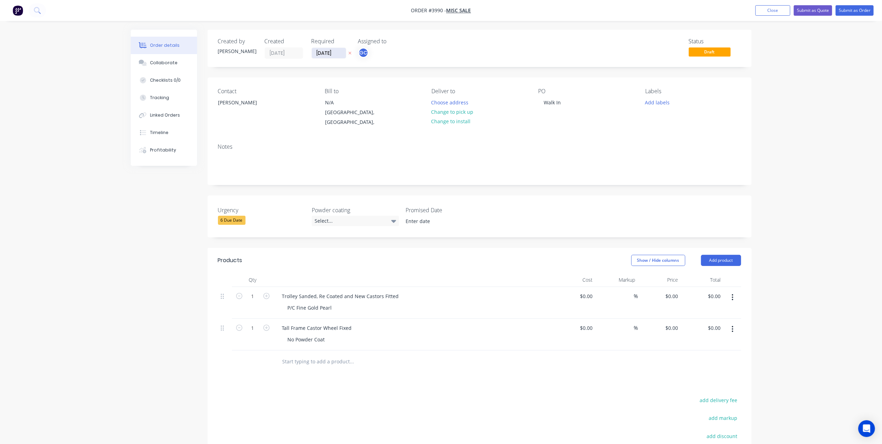
click at [319, 52] on input "[DATE]" at bounding box center [329, 53] width 34 height 10
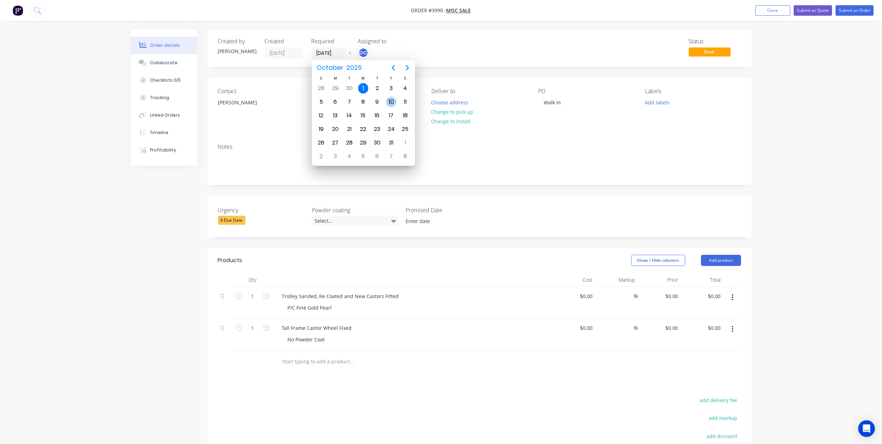
click at [388, 100] on div "10" at bounding box center [391, 102] width 10 height 10
type input "[DATE]"
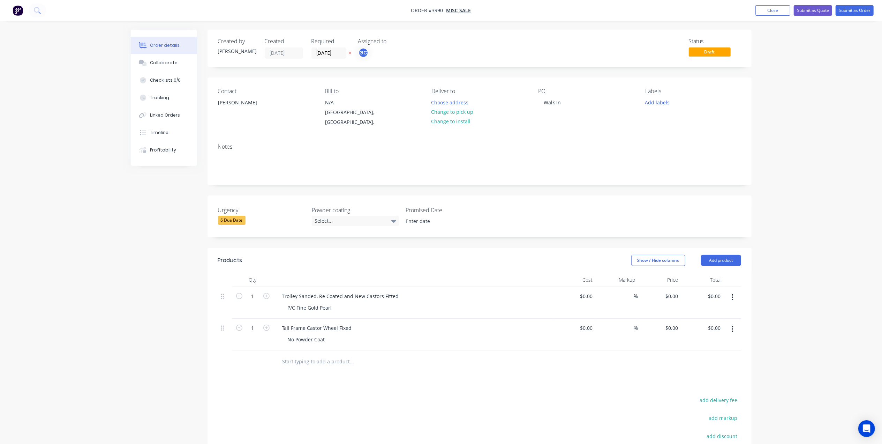
click at [506, 45] on div "Status Draft" at bounding box center [584, 48] width 313 height 21
click at [857, 9] on button "Submit as Order" at bounding box center [855, 10] width 38 height 10
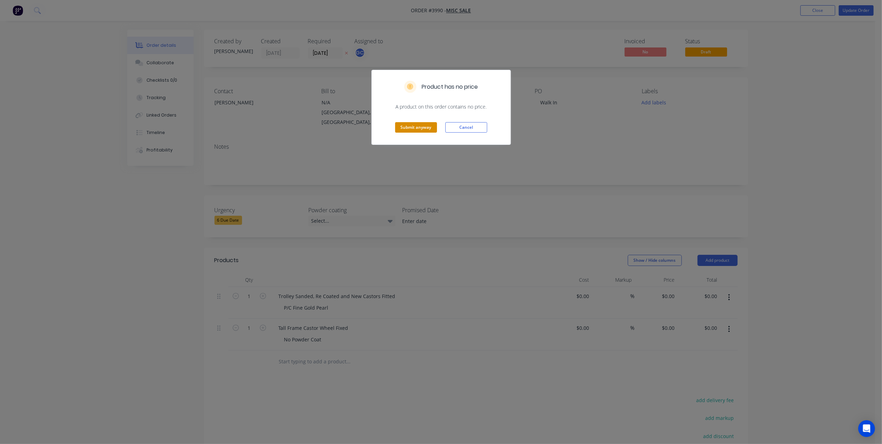
click at [416, 128] on button "Submit anyway" at bounding box center [416, 127] width 42 height 10
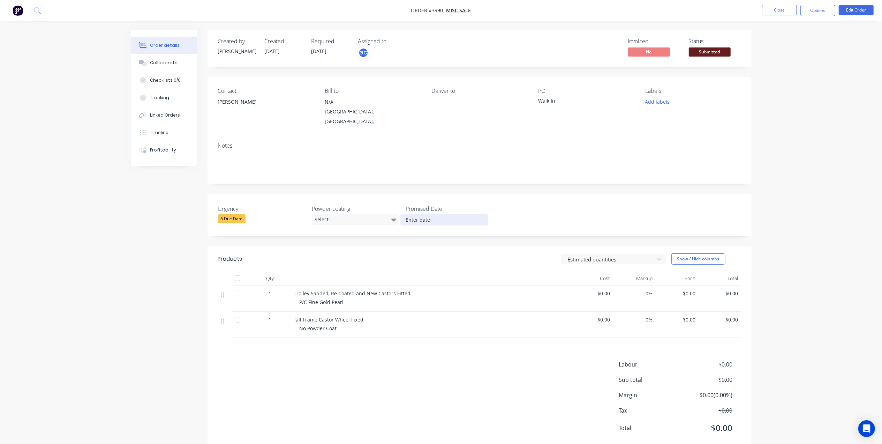
click at [447, 215] on input at bounding box center [444, 220] width 87 height 10
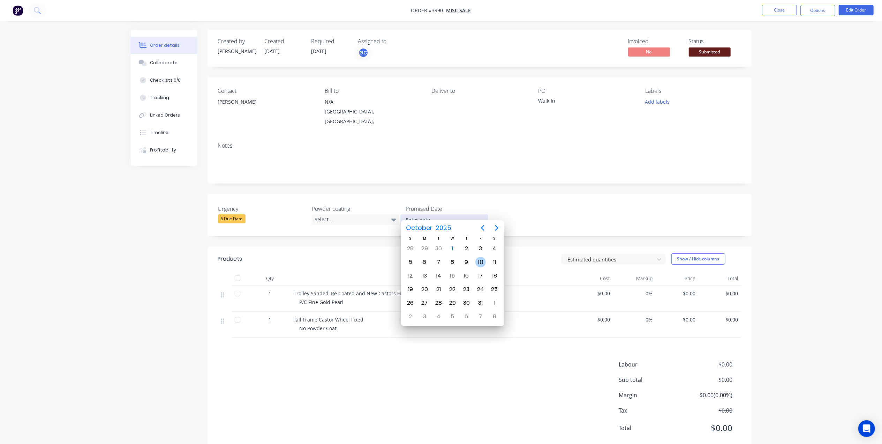
click at [484, 263] on div "10" at bounding box center [480, 262] width 10 height 10
type input "[DATE]"
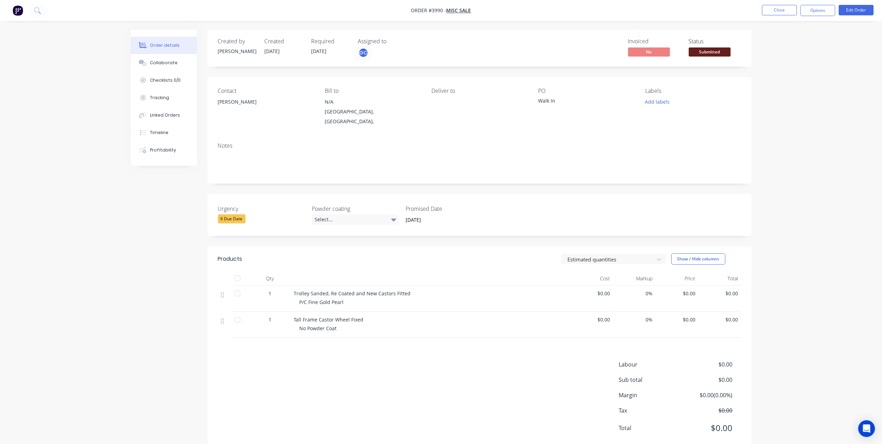
click at [424, 142] on div "Notes" at bounding box center [479, 145] width 523 height 7
click at [449, 101] on div "Deliver to" at bounding box center [479, 107] width 96 height 39
click at [439, 97] on div "Deliver to" at bounding box center [479, 107] width 96 height 39
click at [702, 59] on div "Created by [PERSON_NAME] Created [DATE] Required [DATE] Assigned to GC Invoiced…" at bounding box center [480, 48] width 544 height 37
click at [710, 51] on span "Submitted" at bounding box center [710, 51] width 42 height 9
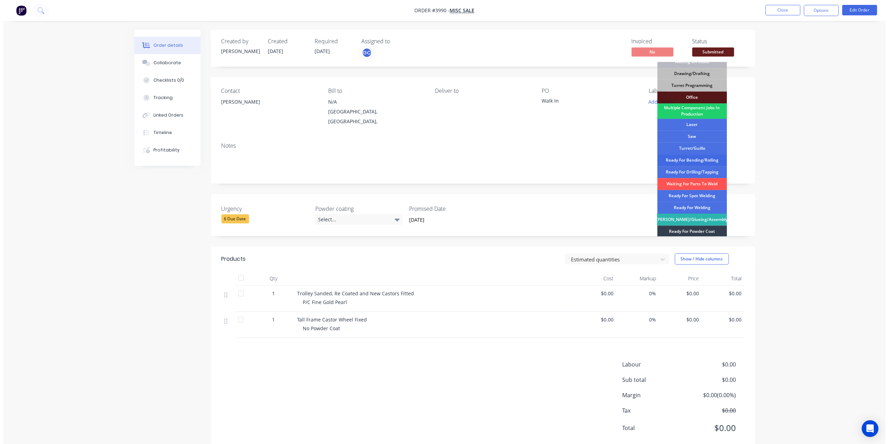
scroll to position [46, 0]
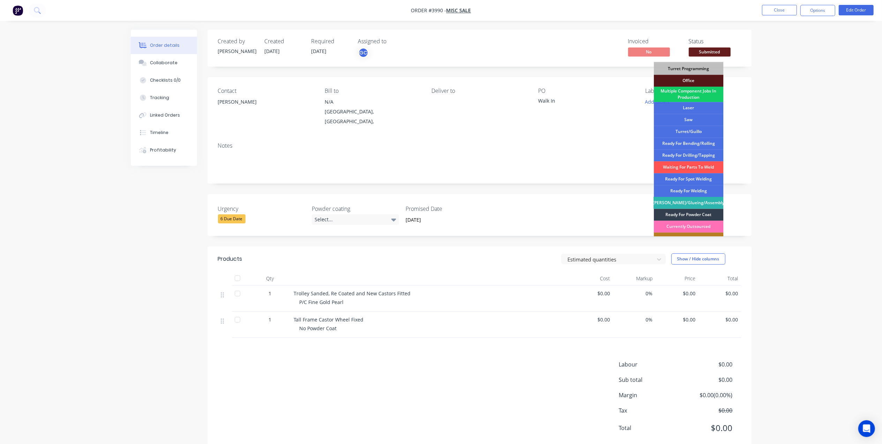
click at [706, 96] on div "Multiple Component Jobs In Production" at bounding box center [689, 93] width 70 height 15
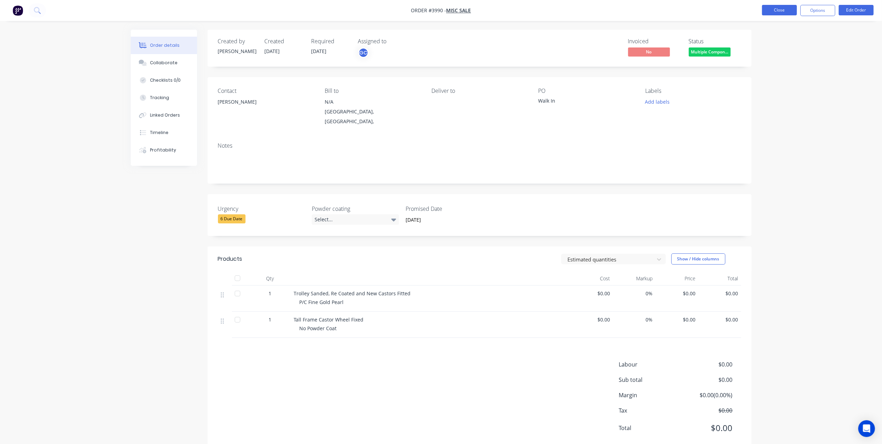
click at [790, 12] on button "Close" at bounding box center [779, 10] width 35 height 10
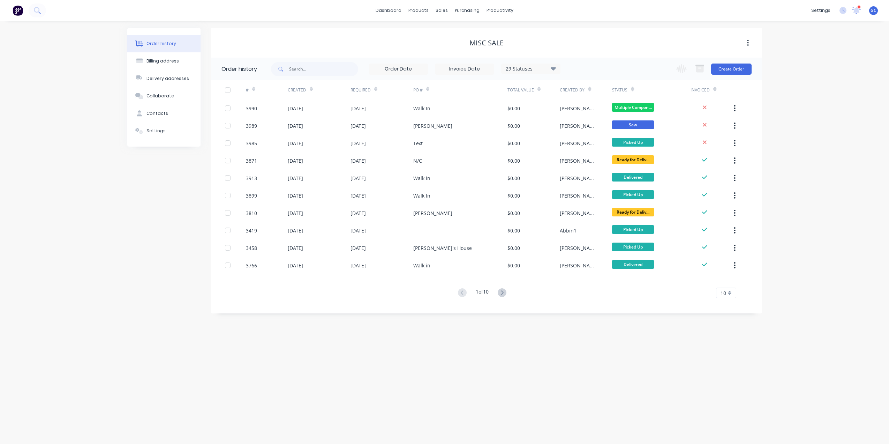
click at [395, 108] on div "[DATE]" at bounding box center [382, 107] width 63 height 17
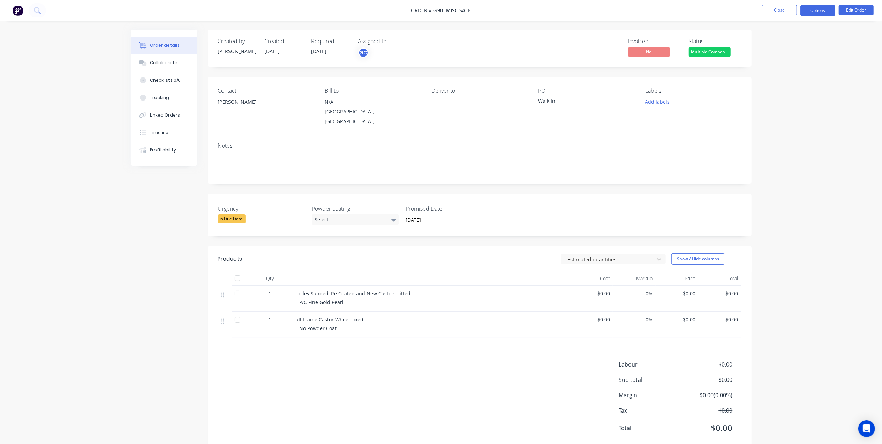
click at [826, 7] on button "Options" at bounding box center [817, 10] width 35 height 11
click at [783, 88] on div "Work Order" at bounding box center [797, 84] width 64 height 10
click at [788, 69] on div "Without pricing" at bounding box center [797, 70] width 64 height 10
click at [236, 214] on div "6 Due Date" at bounding box center [232, 218] width 28 height 9
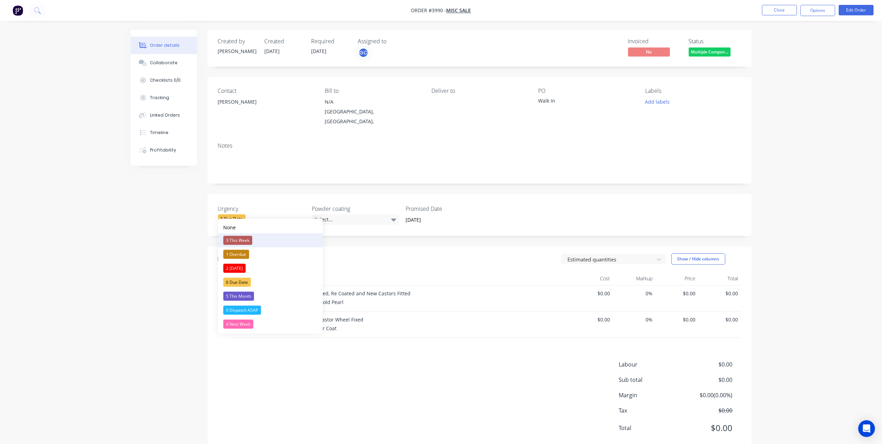
click at [246, 237] on div "3 This Week" at bounding box center [237, 240] width 29 height 9
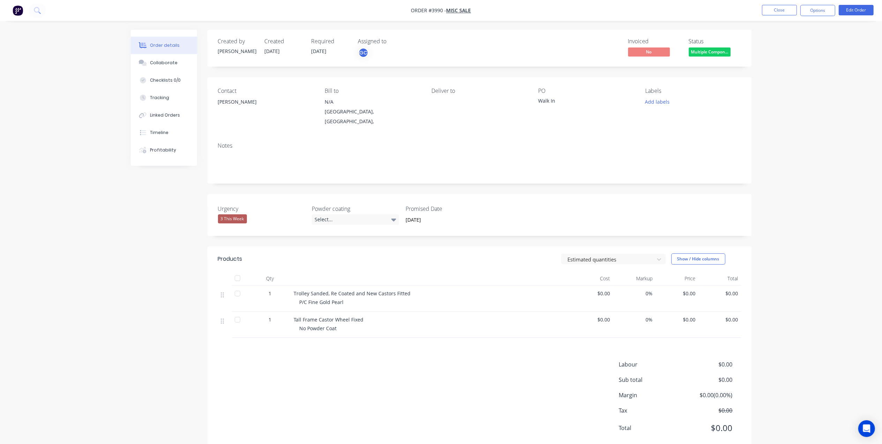
click at [237, 214] on div "3 This Week" at bounding box center [232, 218] width 29 height 9
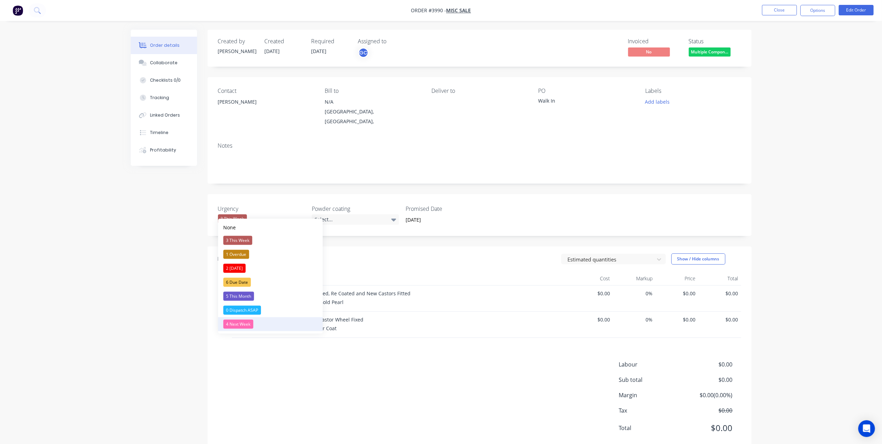
click at [242, 324] on div "4 Next Week" at bounding box center [238, 323] width 30 height 9
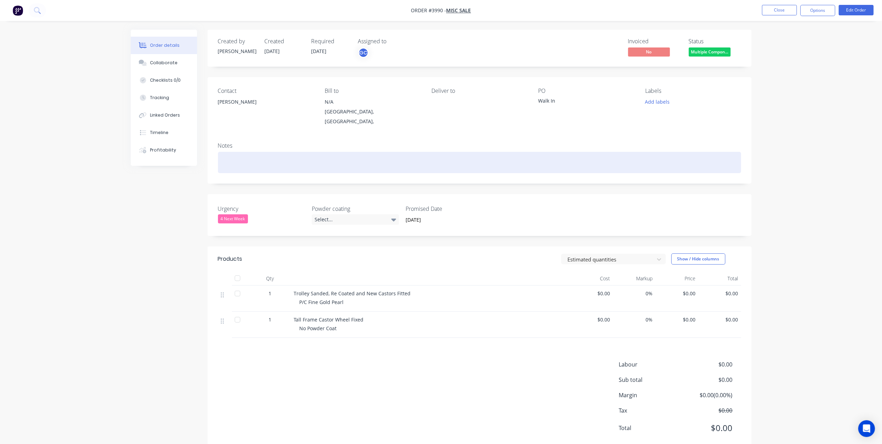
click at [475, 152] on div at bounding box center [479, 162] width 523 height 21
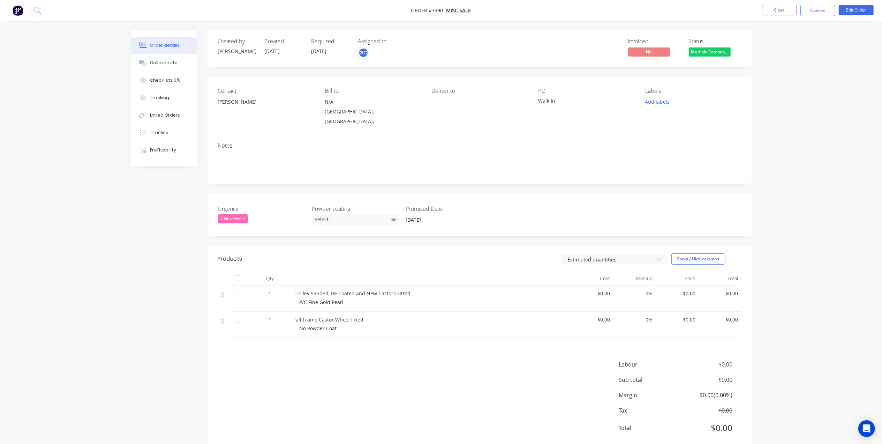
click at [426, 120] on div "Contact Dom Romeo Bill to N/A Victoria, Australia, Deliver to PO Walk In Labels…" at bounding box center [480, 107] width 544 height 60
click at [783, 12] on button "Close" at bounding box center [779, 10] width 35 height 10
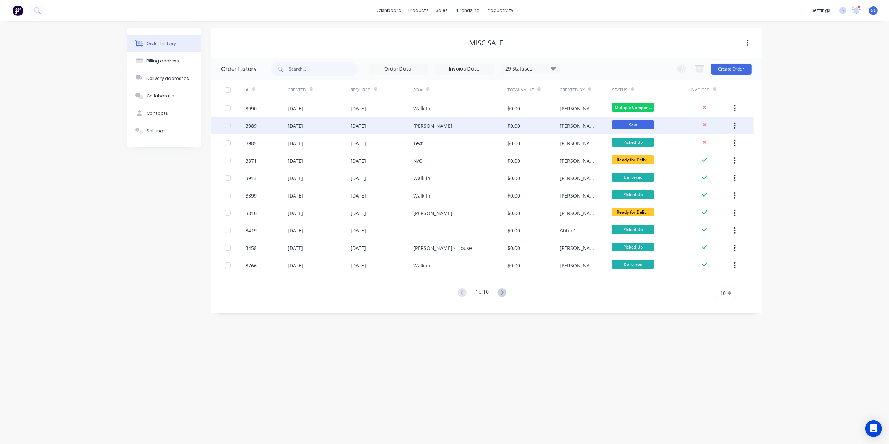
click at [430, 128] on div "[PERSON_NAME]" at bounding box center [432, 125] width 39 height 7
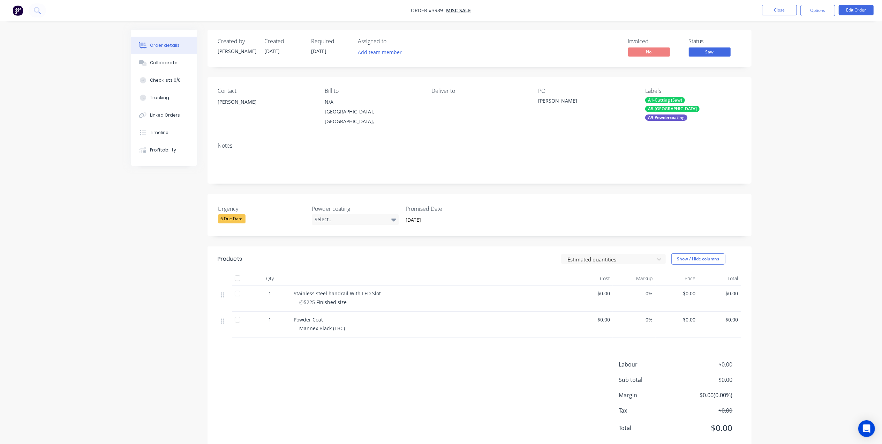
click at [235, 216] on div "6 Due Date" at bounding box center [232, 218] width 28 height 9
click at [243, 241] on div "3 This Week" at bounding box center [237, 240] width 29 height 9
click at [371, 142] on div "Notes" at bounding box center [479, 145] width 523 height 7
click at [785, 10] on button "Close" at bounding box center [779, 10] width 35 height 10
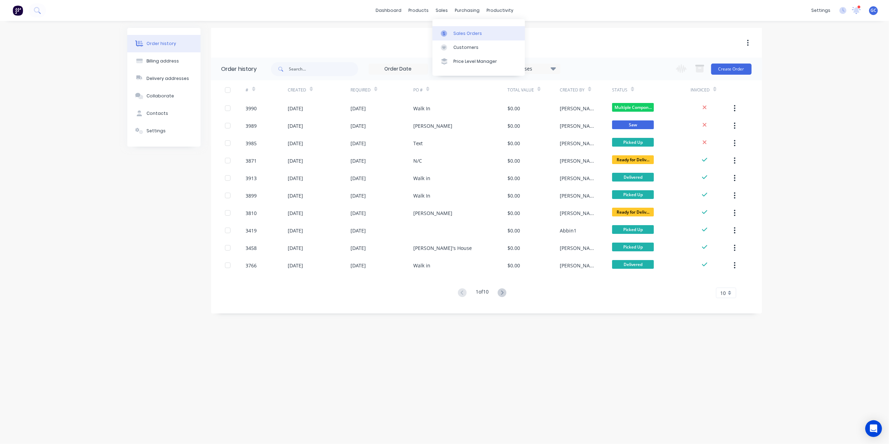
click at [453, 32] on div "Sales Orders" at bounding box center [467, 33] width 29 height 6
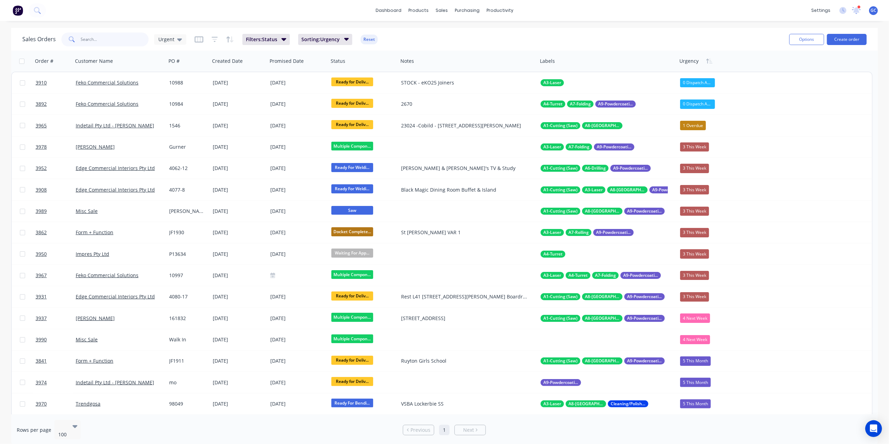
click at [92, 36] on input "text" at bounding box center [115, 39] width 68 height 14
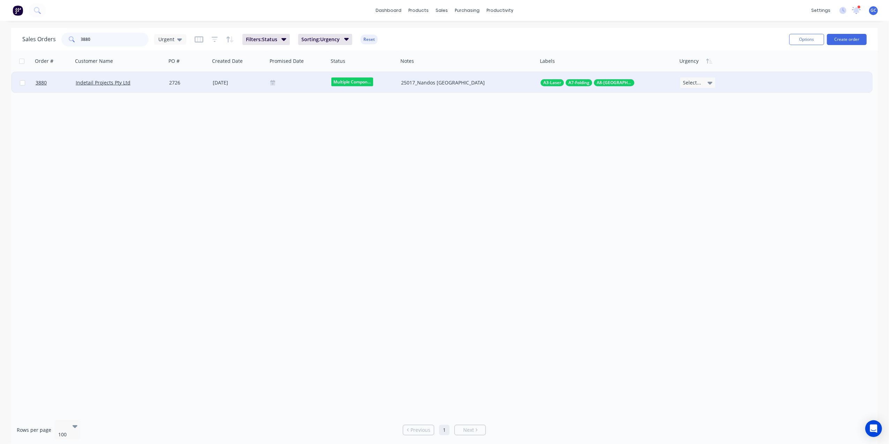
type input "3880"
click at [155, 80] on div "Indetail Projects Pty Ltd" at bounding box center [117, 82] width 83 height 7
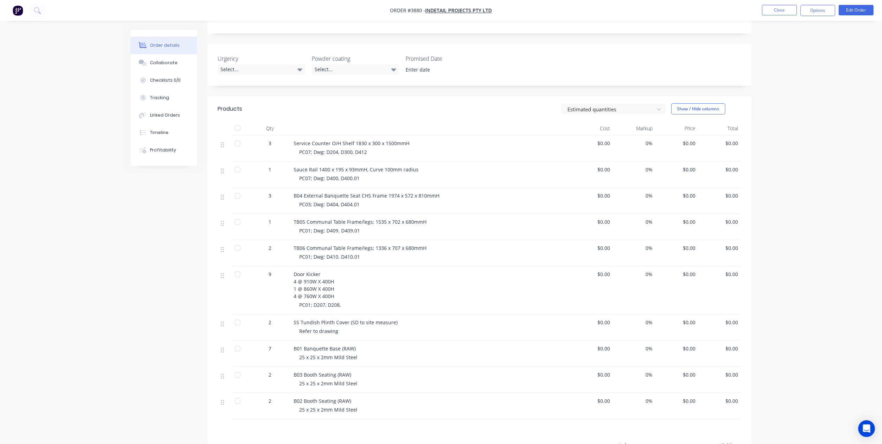
scroll to position [46, 0]
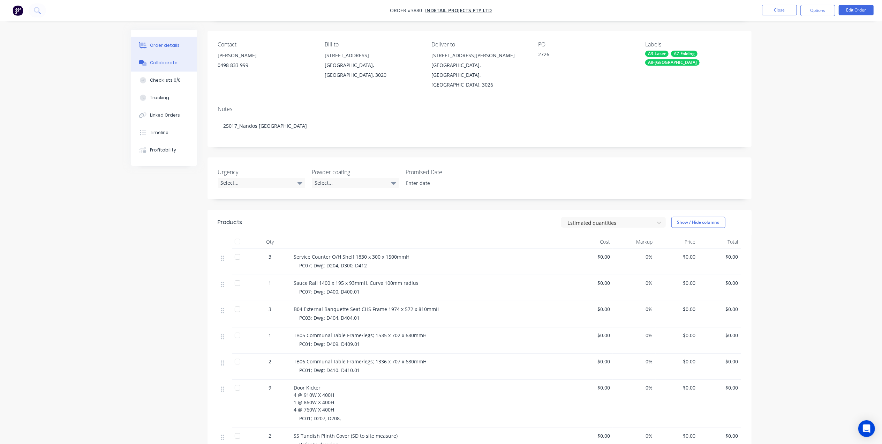
click at [170, 59] on button "Collaborate" at bounding box center [164, 62] width 66 height 17
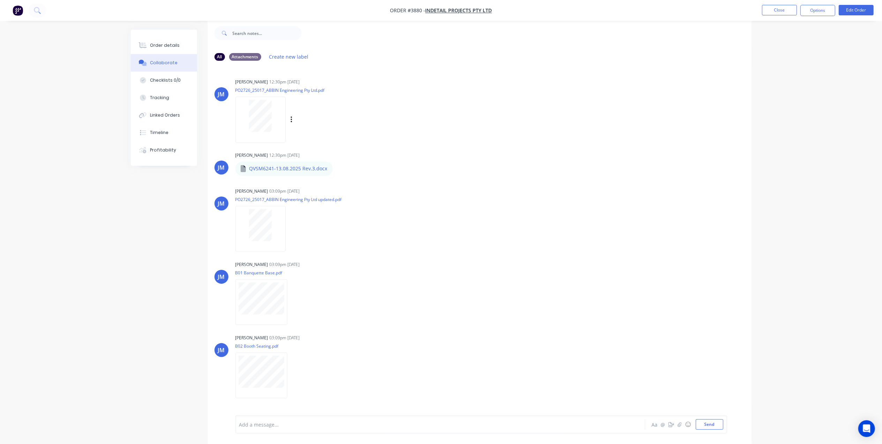
click at [246, 111] on div at bounding box center [261, 116] width 44 height 32
click at [730, 3] on nav "Order #3880 - Indetail Projects Pty Ltd Close Options Edit Order" at bounding box center [441, 10] width 882 height 21
